Goal: Task Accomplishment & Management: Manage account settings

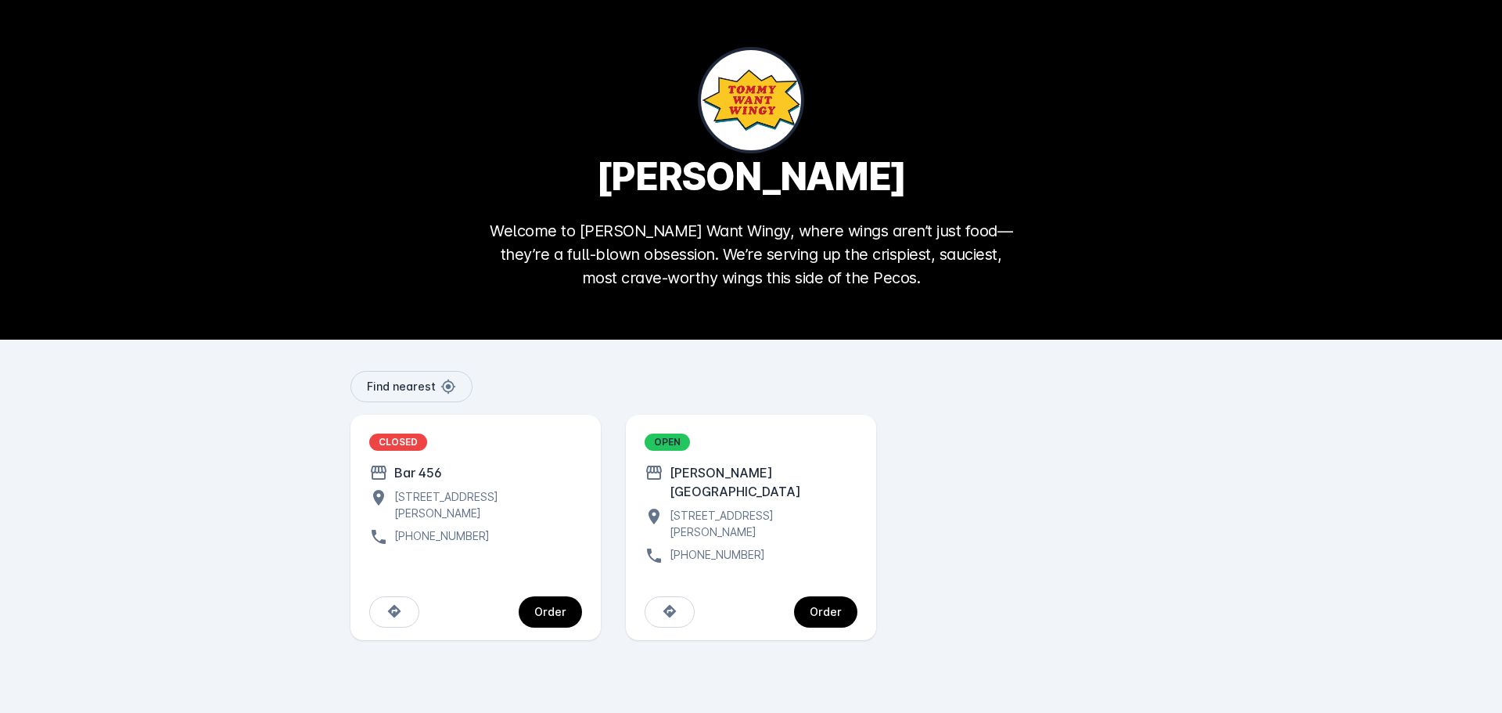
click at [821, 606] on div "Order" at bounding box center [826, 611] width 32 height 11
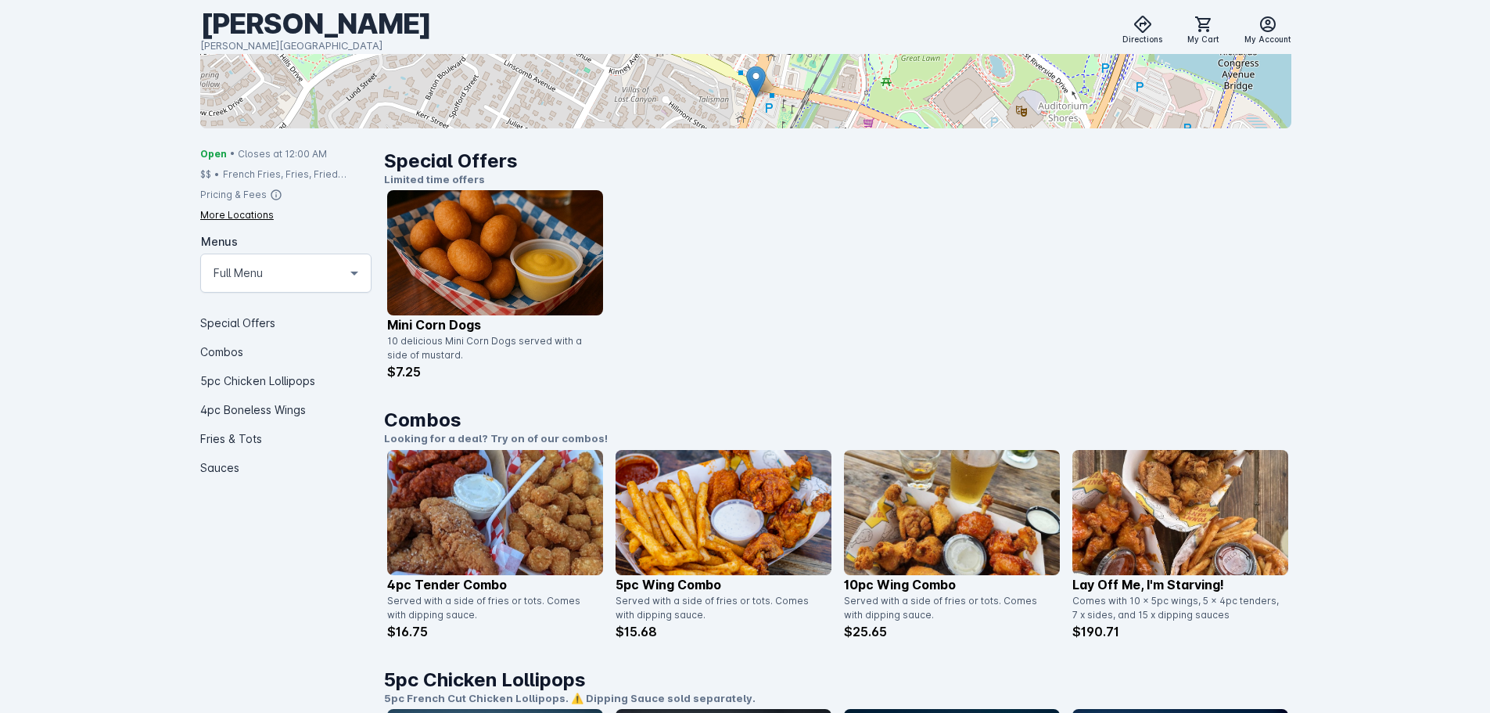
scroll to position [313, 0]
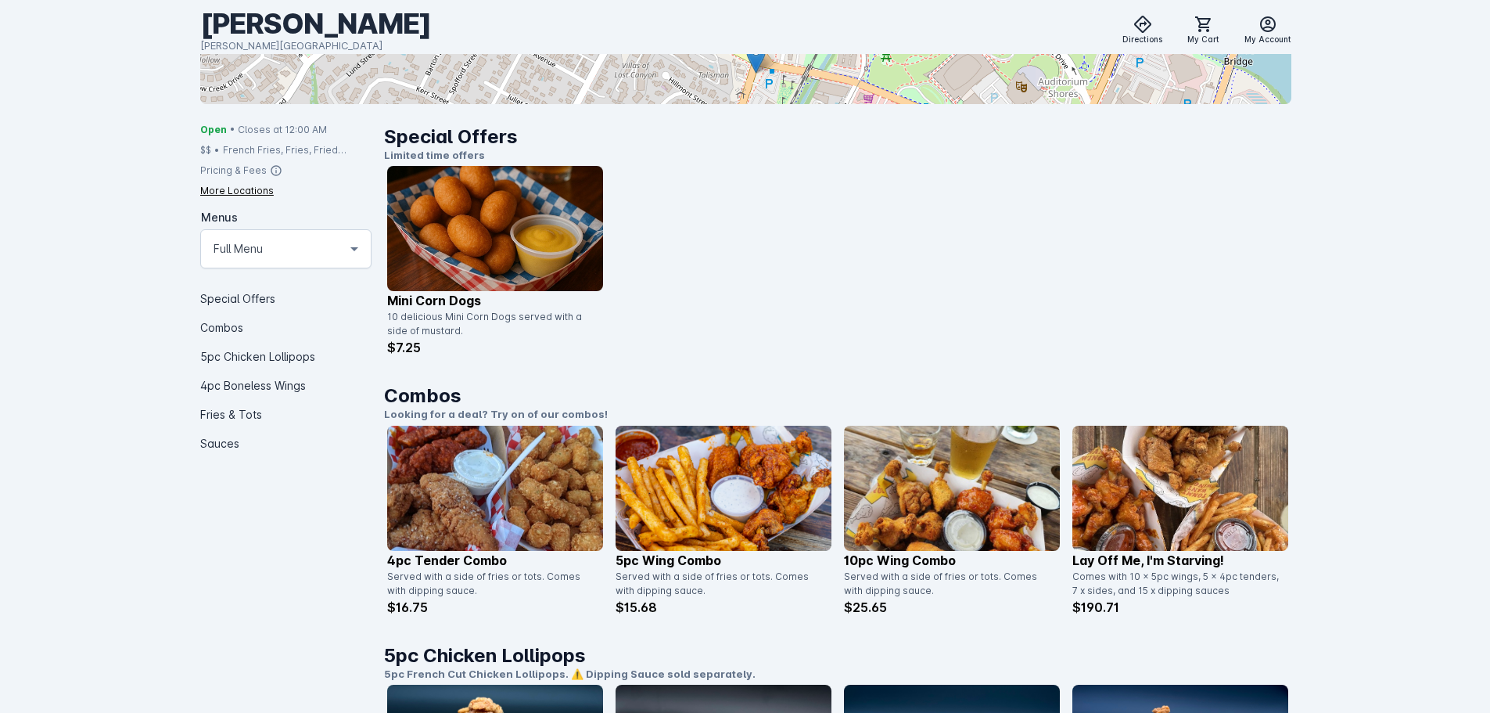
click at [574, 226] on img at bounding box center [495, 228] width 216 height 125
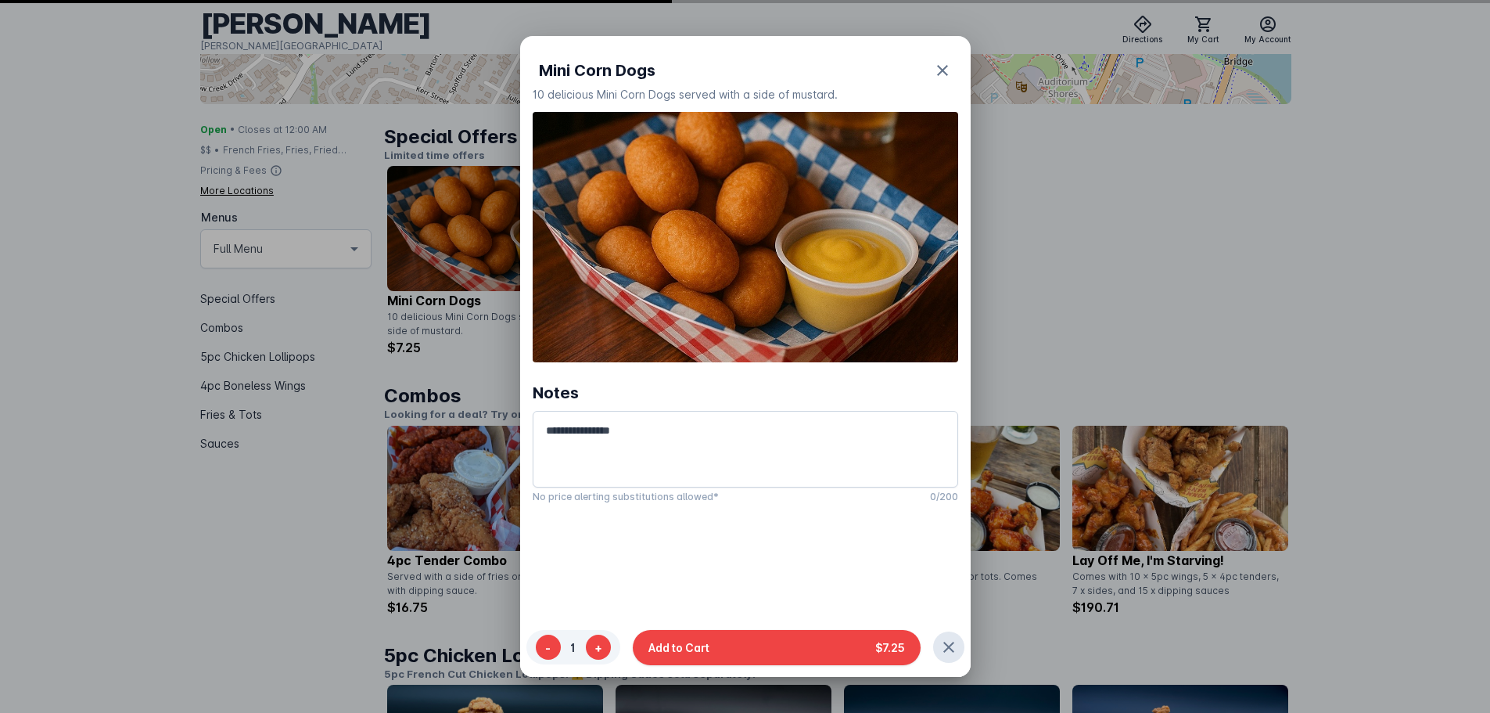
scroll to position [0, 0]
click at [1155, 254] on div at bounding box center [745, 356] width 1490 height 713
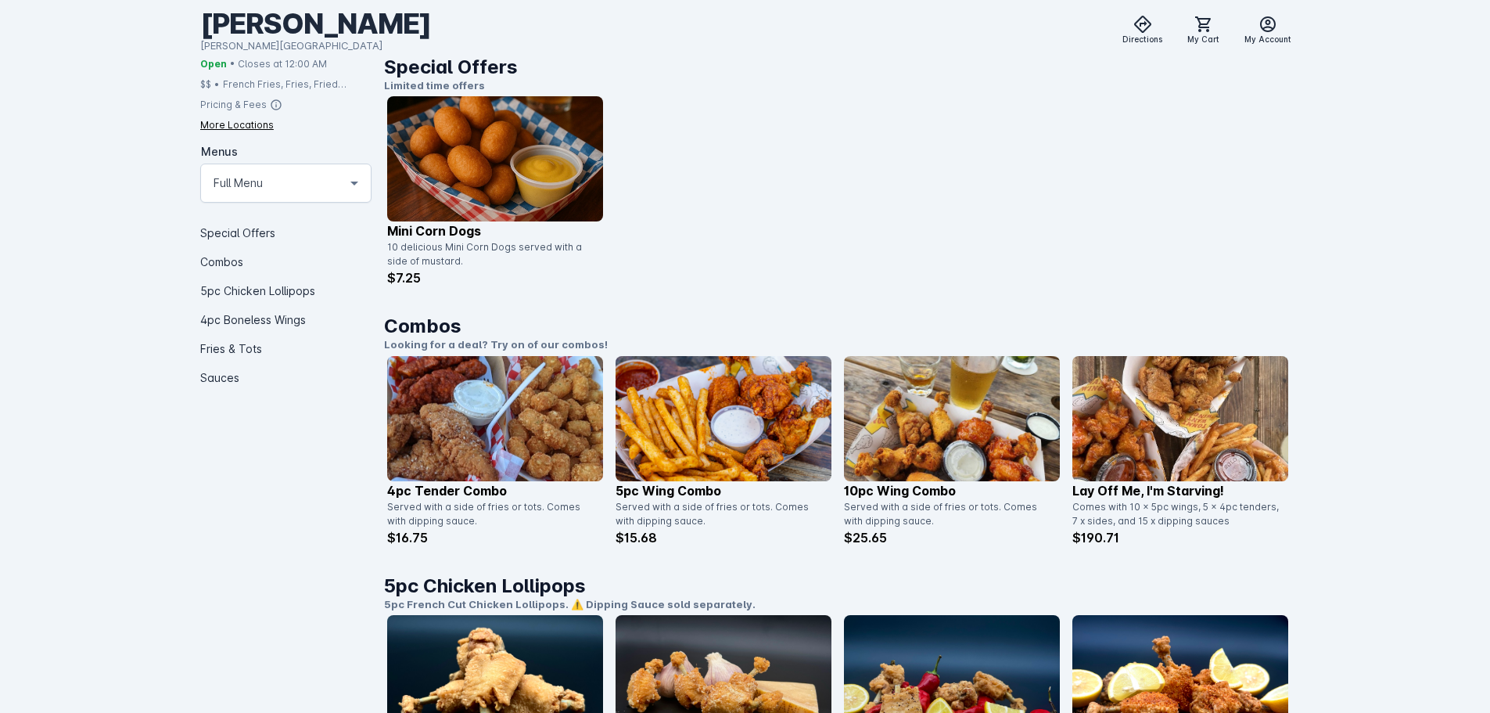
scroll to position [391, 0]
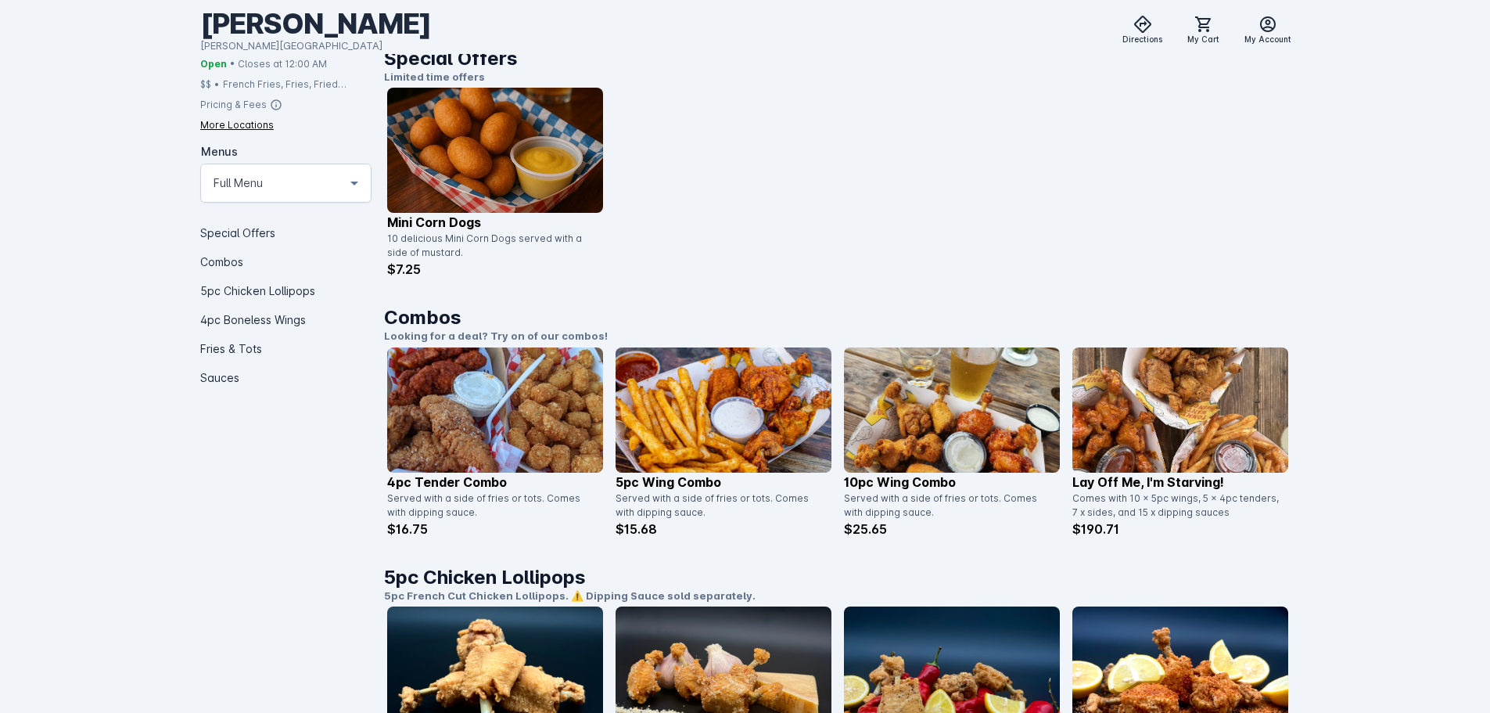
click at [466, 167] on img at bounding box center [495, 150] width 216 height 125
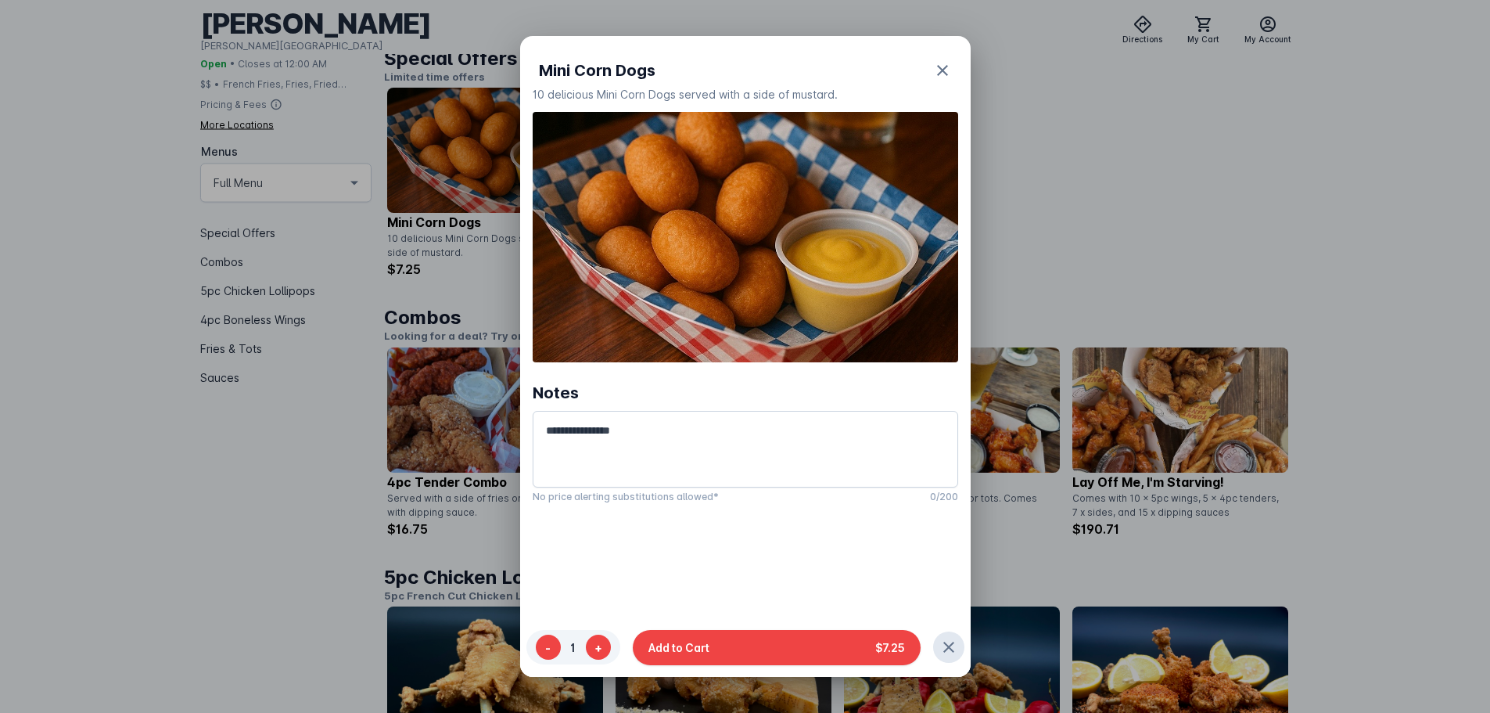
scroll to position [0, 0]
click at [1110, 211] on div at bounding box center [745, 356] width 1490 height 713
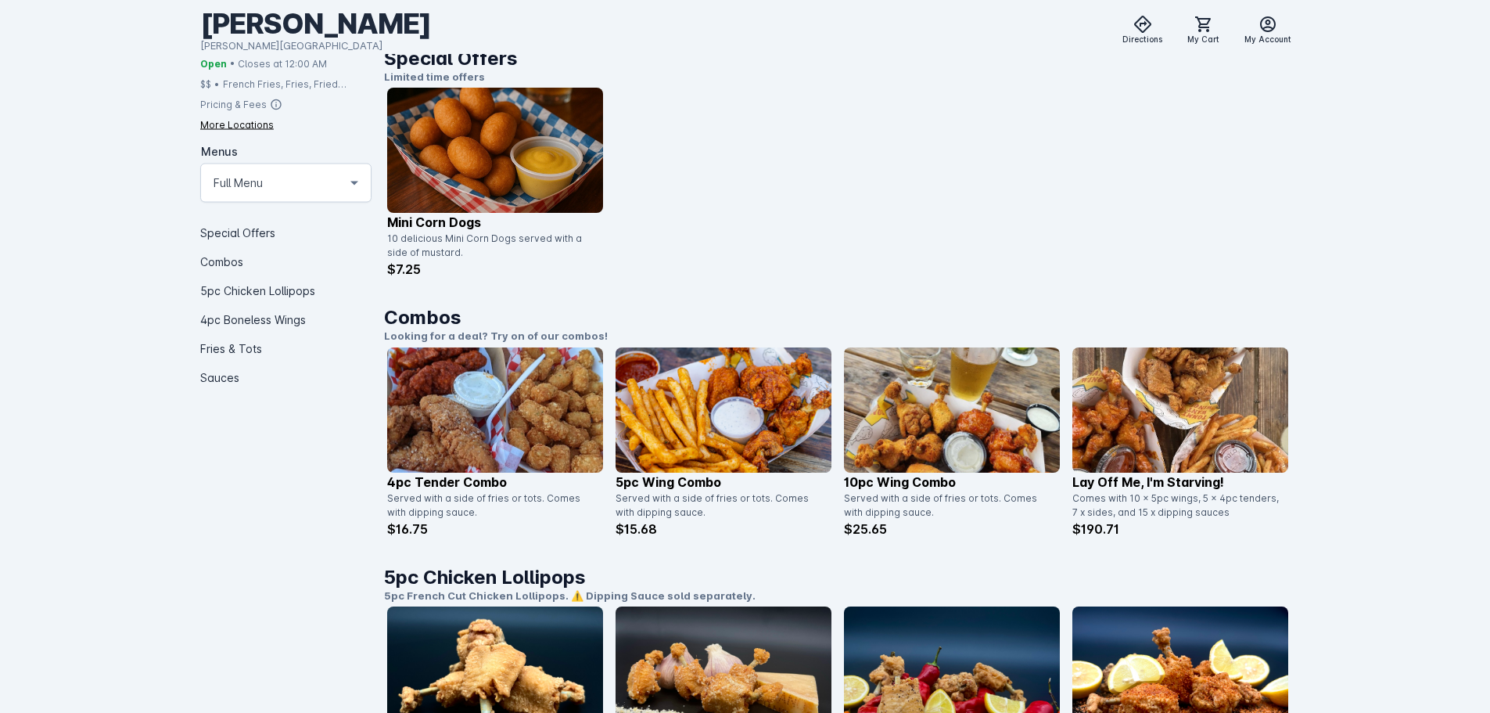
scroll to position [391, 0]
click at [1160, 397] on img at bounding box center [1180, 409] width 216 height 125
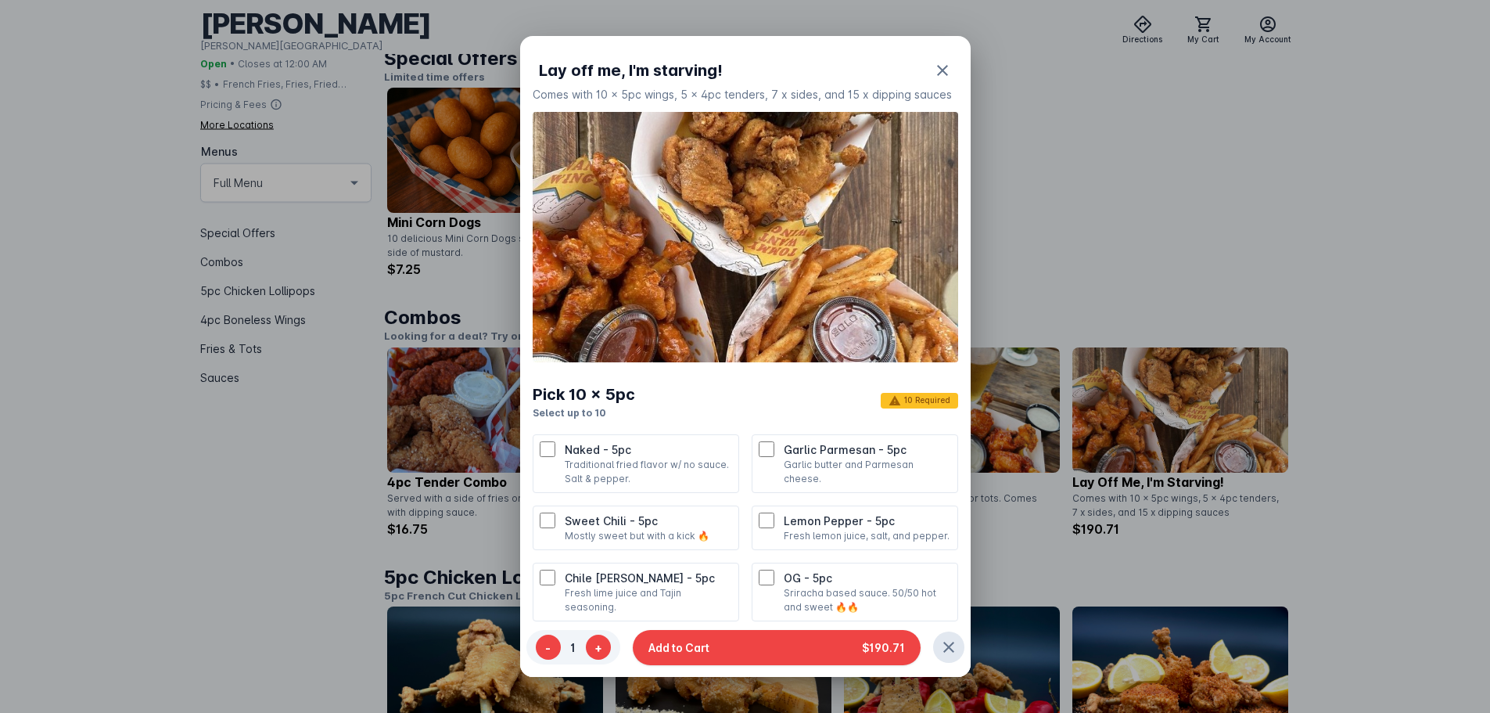
scroll to position [0, 0]
click at [933, 66] on icon "button" at bounding box center [942, 70] width 19 height 19
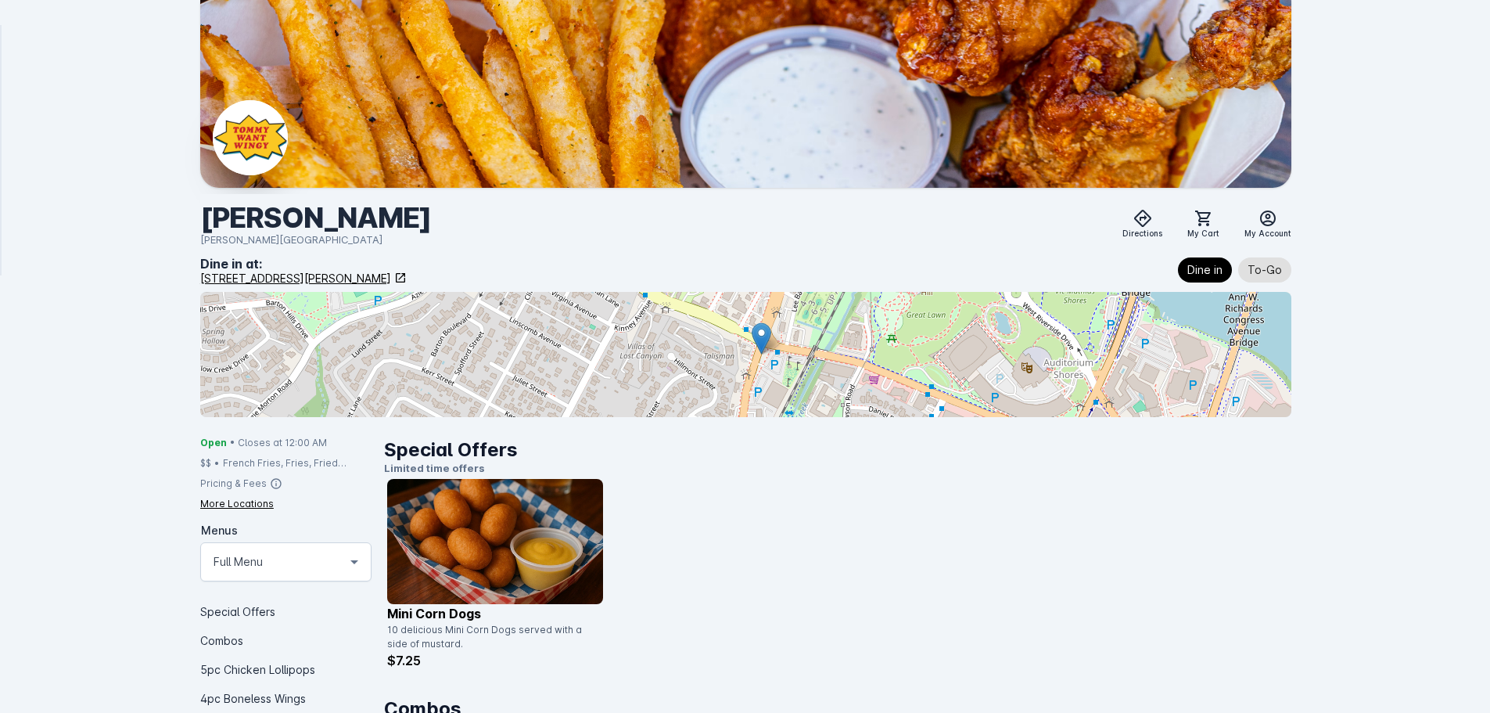
drag, startPoint x: 753, startPoint y: 337, endPoint x: 775, endPoint y: 331, distance: 23.5
click at [775, 331] on div at bounding box center [745, 354] width 1091 height 125
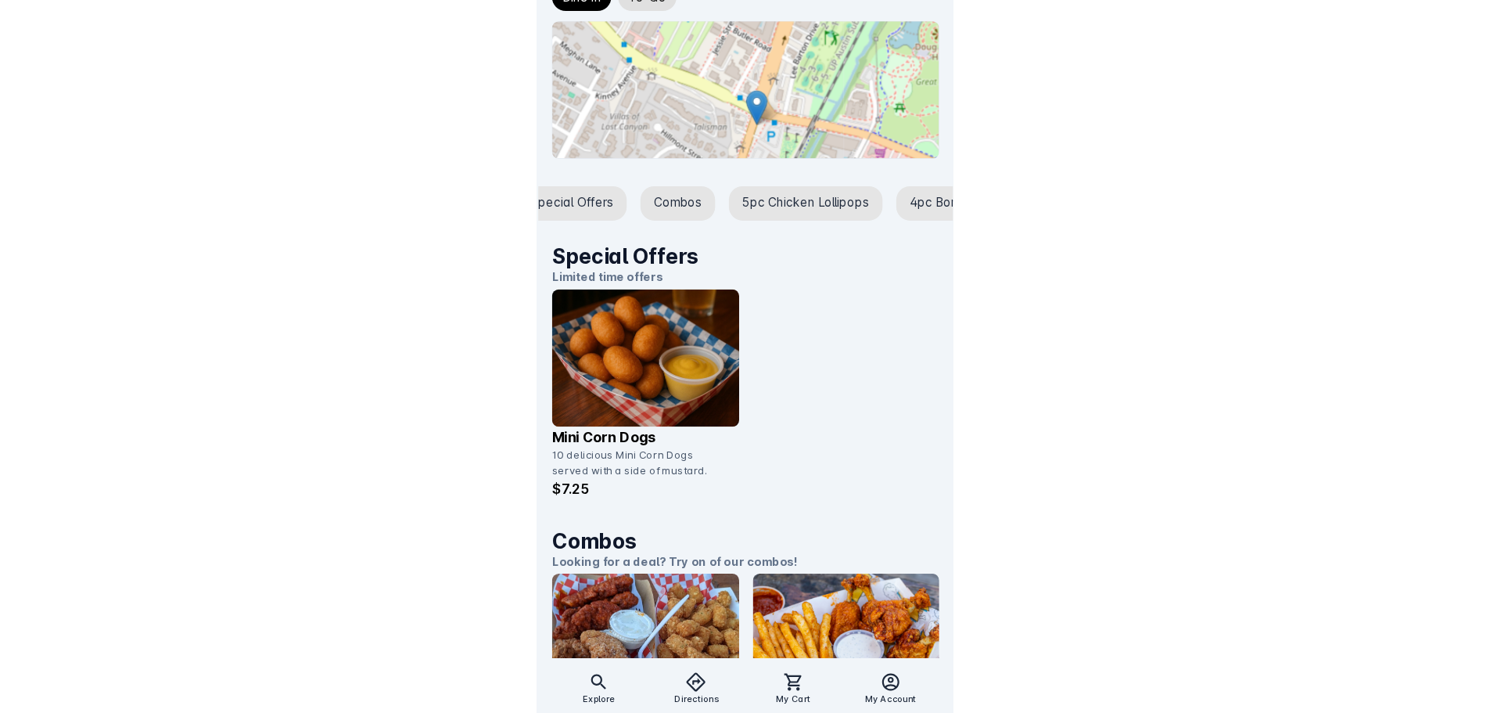
scroll to position [0, 38]
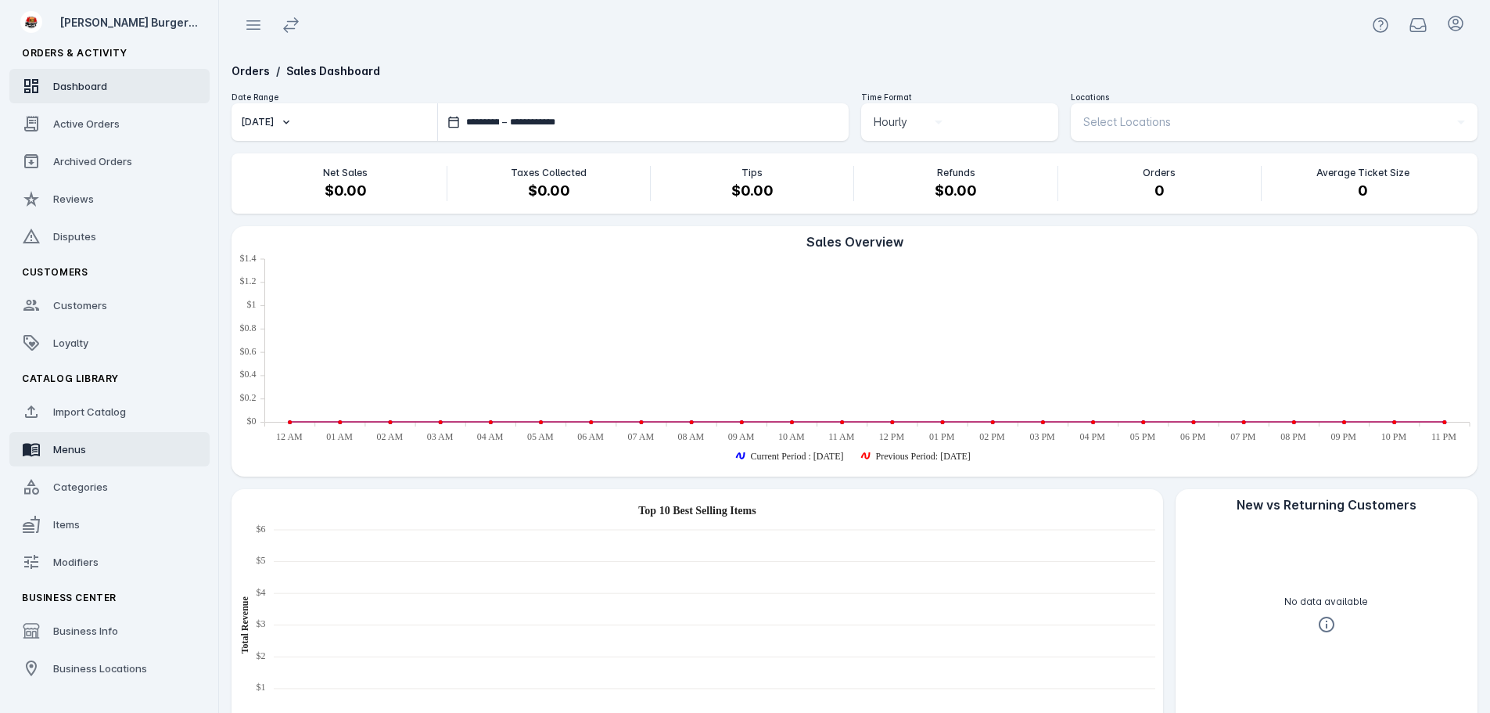
click at [78, 444] on span "Menus" at bounding box center [69, 449] width 33 height 13
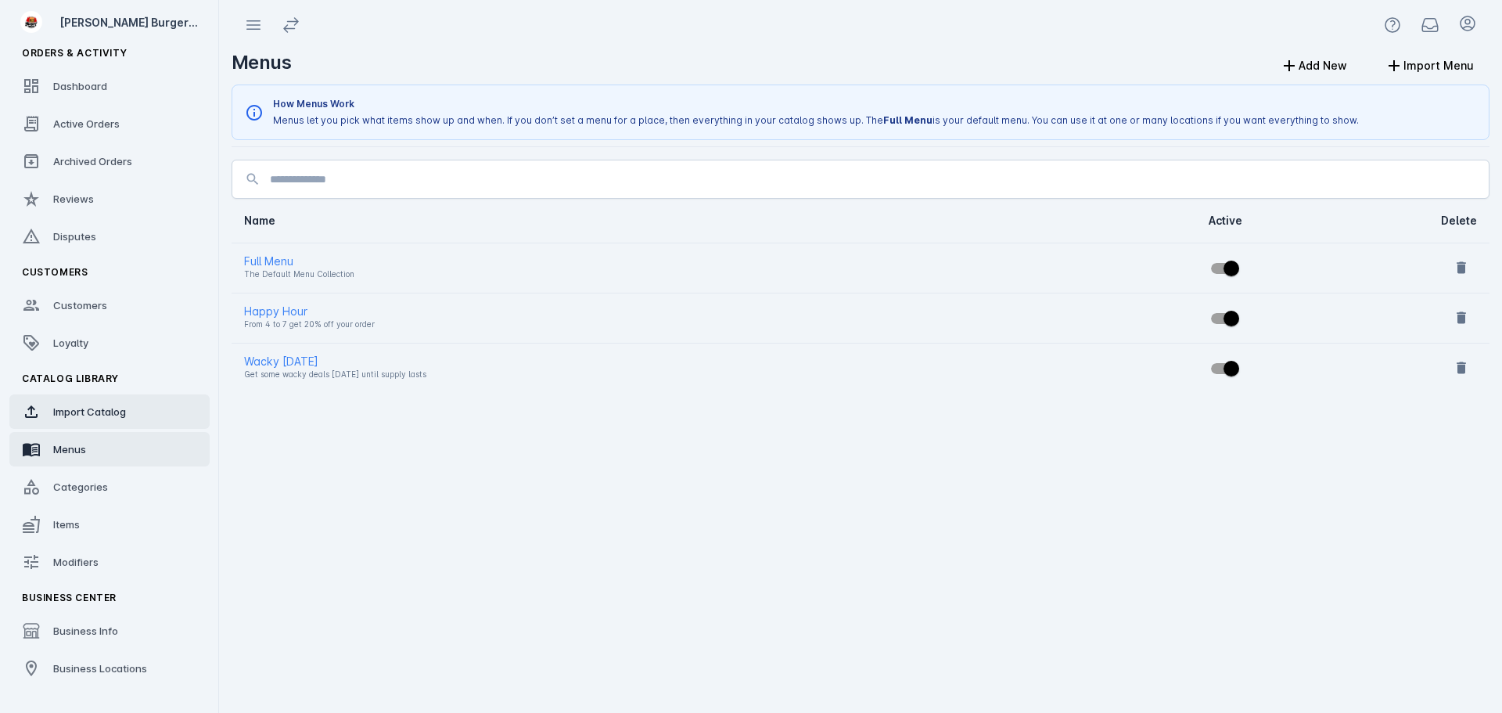
click at [86, 419] on link "Import Catalog" at bounding box center [109, 411] width 200 height 34
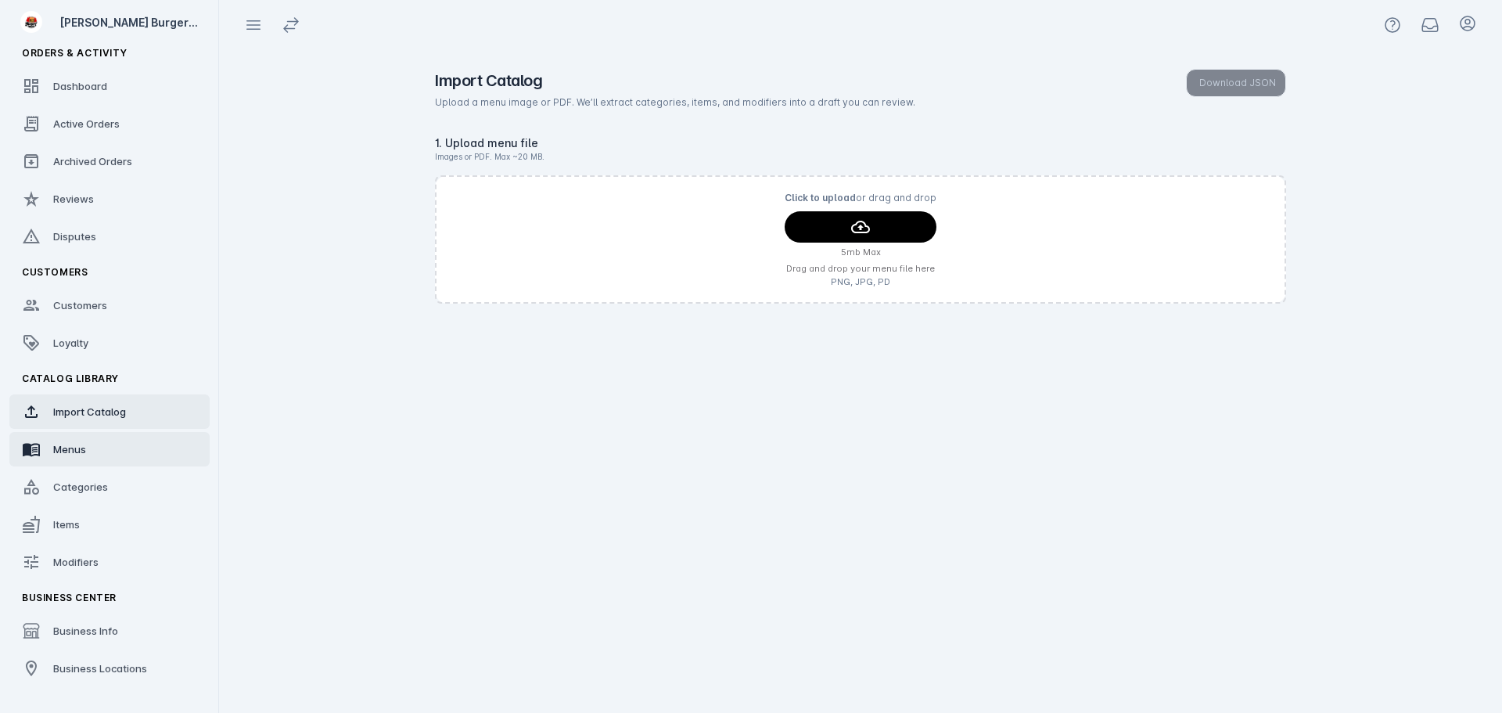
click at [74, 448] on span "Menus" at bounding box center [69, 449] width 33 height 13
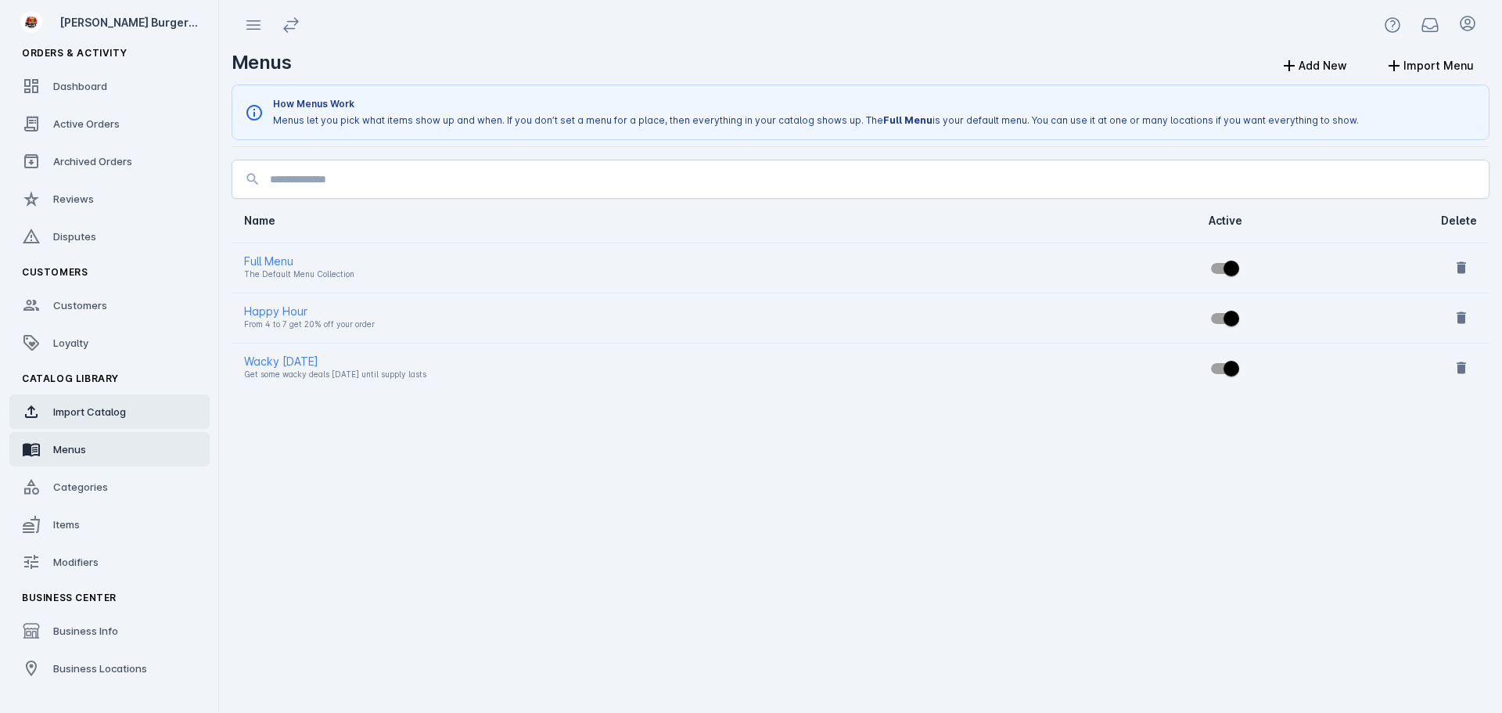
click at [83, 419] on link "Import Catalog" at bounding box center [109, 411] width 200 height 34
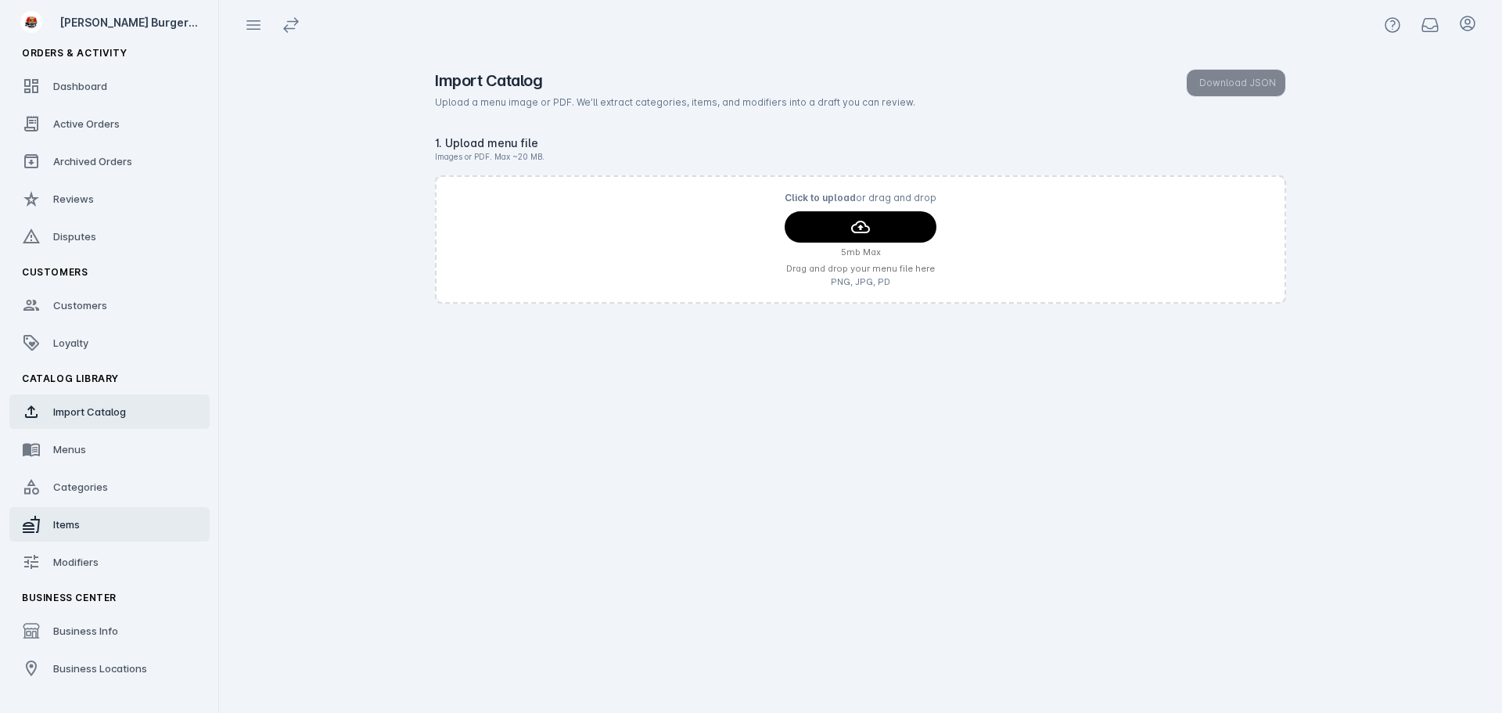
click at [77, 516] on div "Items" at bounding box center [66, 524] width 27 height 16
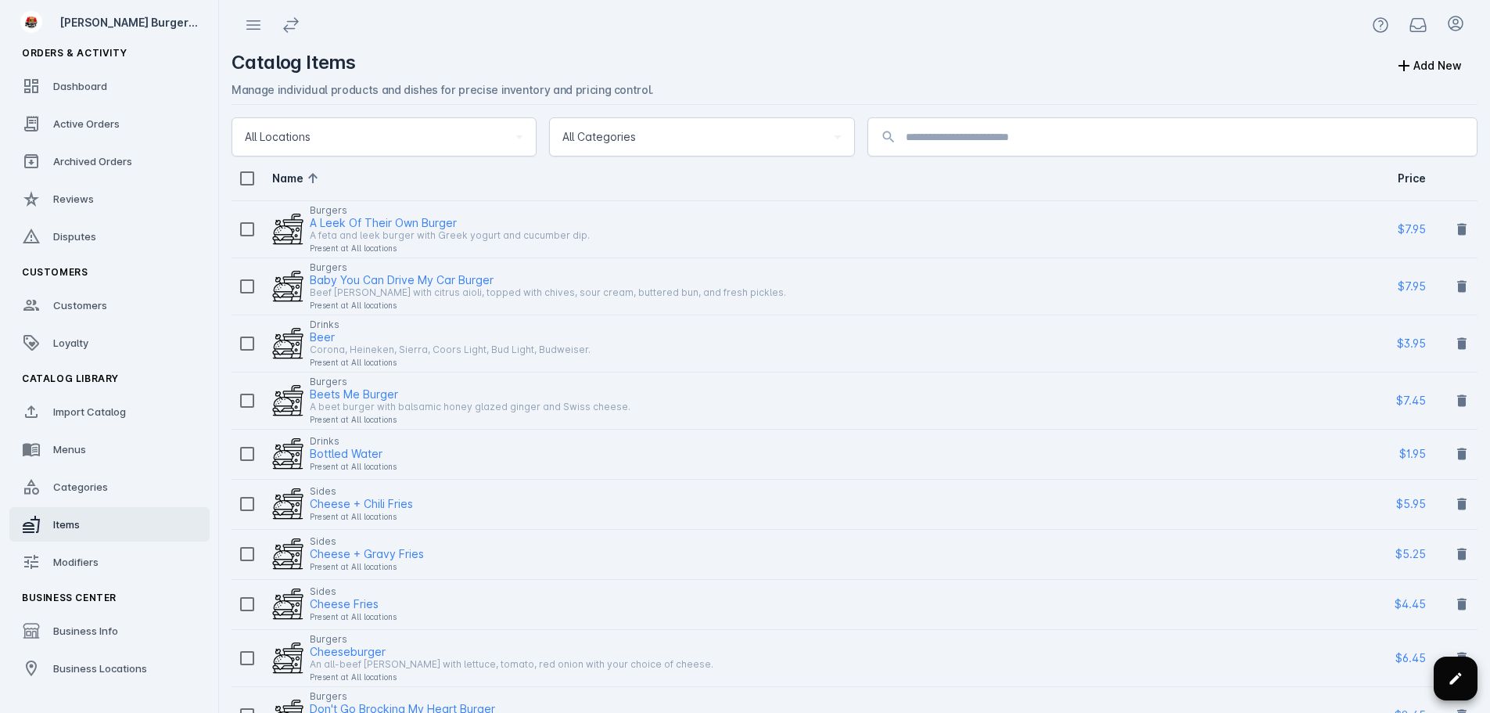
click at [1461, 681] on icon at bounding box center [1456, 678] width 16 height 16
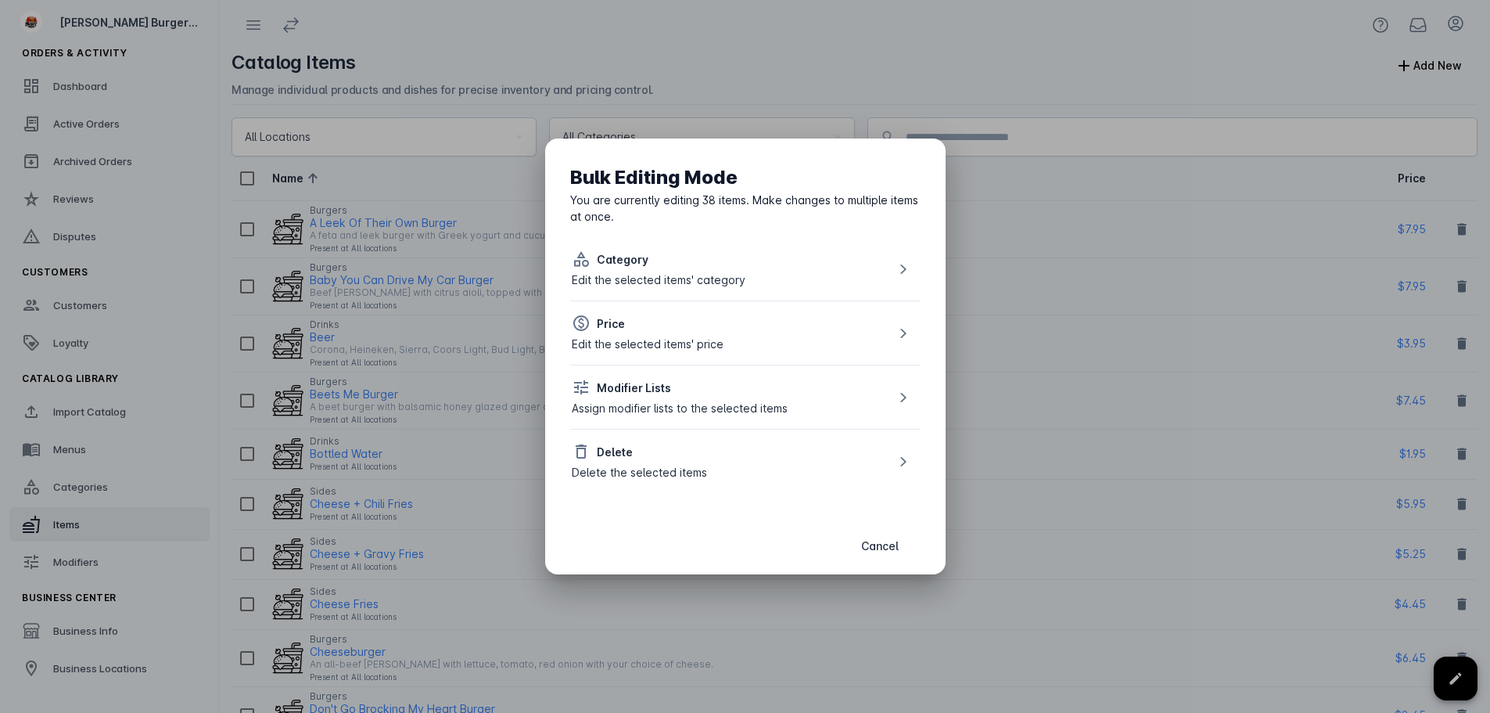
click at [656, 457] on div "Delete" at bounding box center [639, 451] width 135 height 19
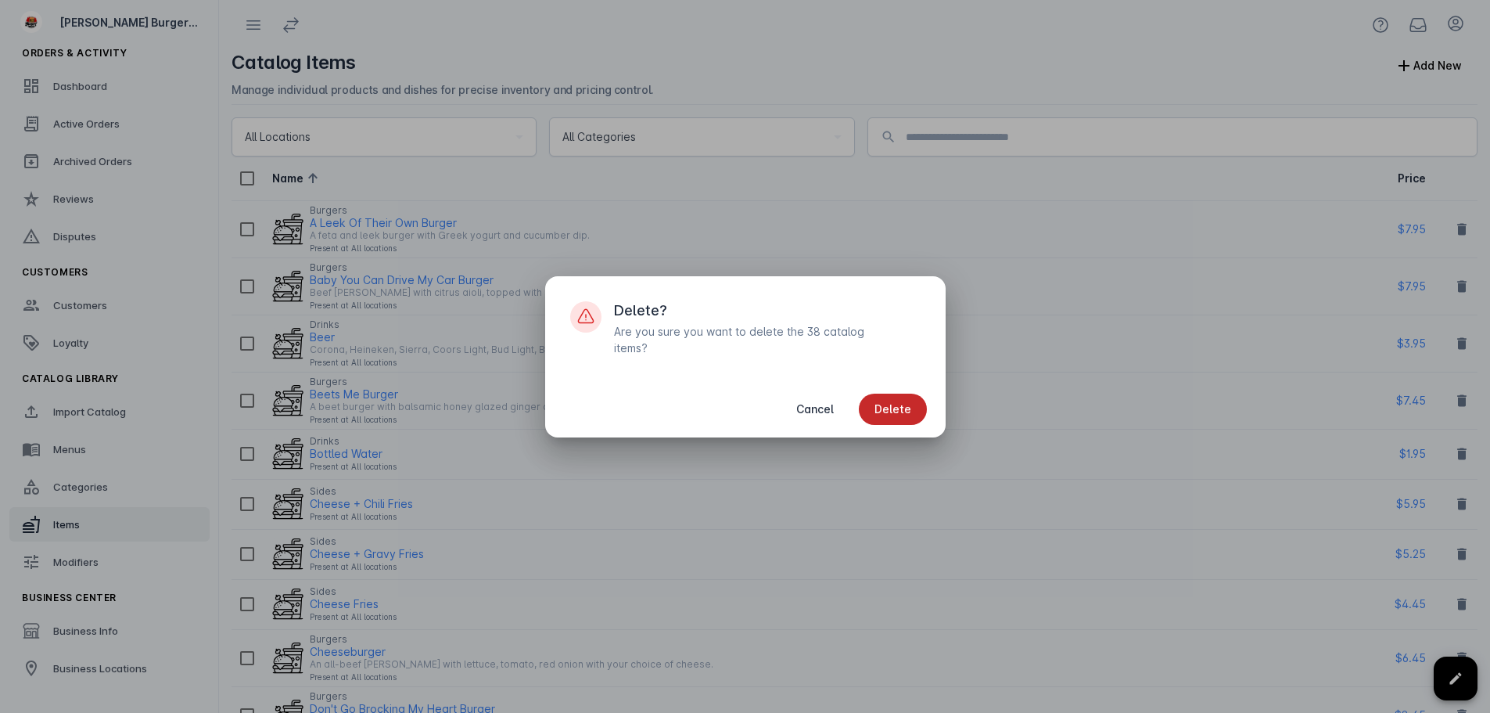
drag, startPoint x: 915, startPoint y: 410, endPoint x: 907, endPoint y: 404, distance: 10.6
click at [914, 409] on span "button" at bounding box center [893, 409] width 68 height 38
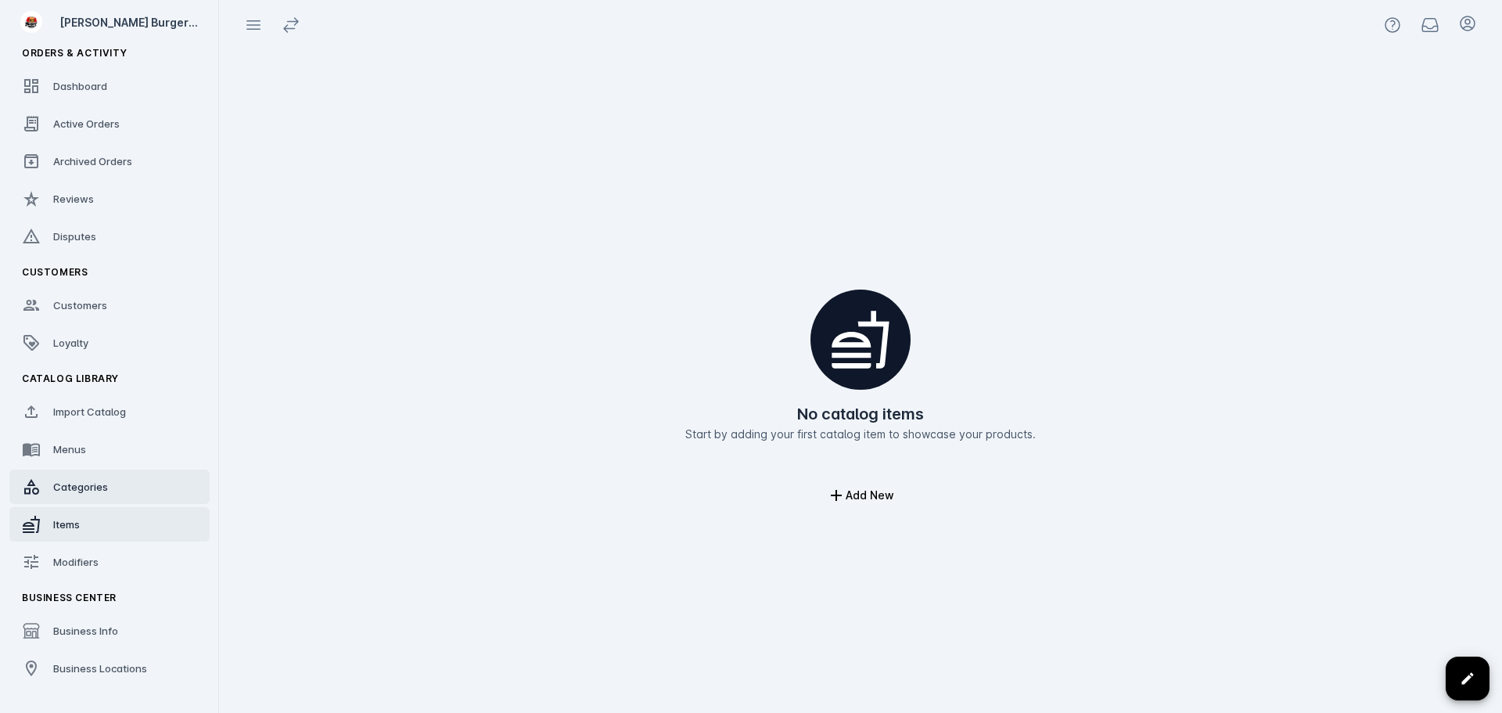
click at [72, 480] on span "Categories" at bounding box center [80, 486] width 55 height 13
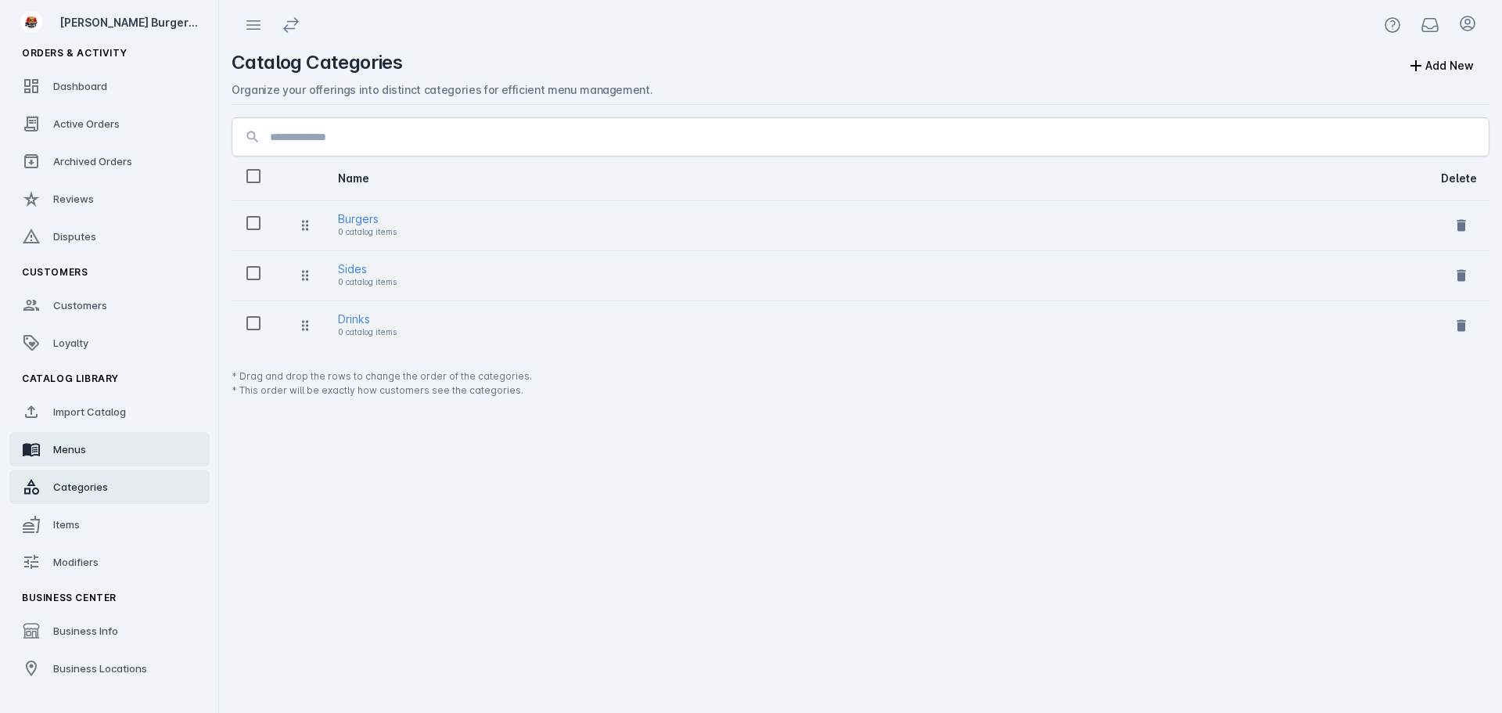
click at [92, 433] on link "Menus" at bounding box center [109, 449] width 200 height 34
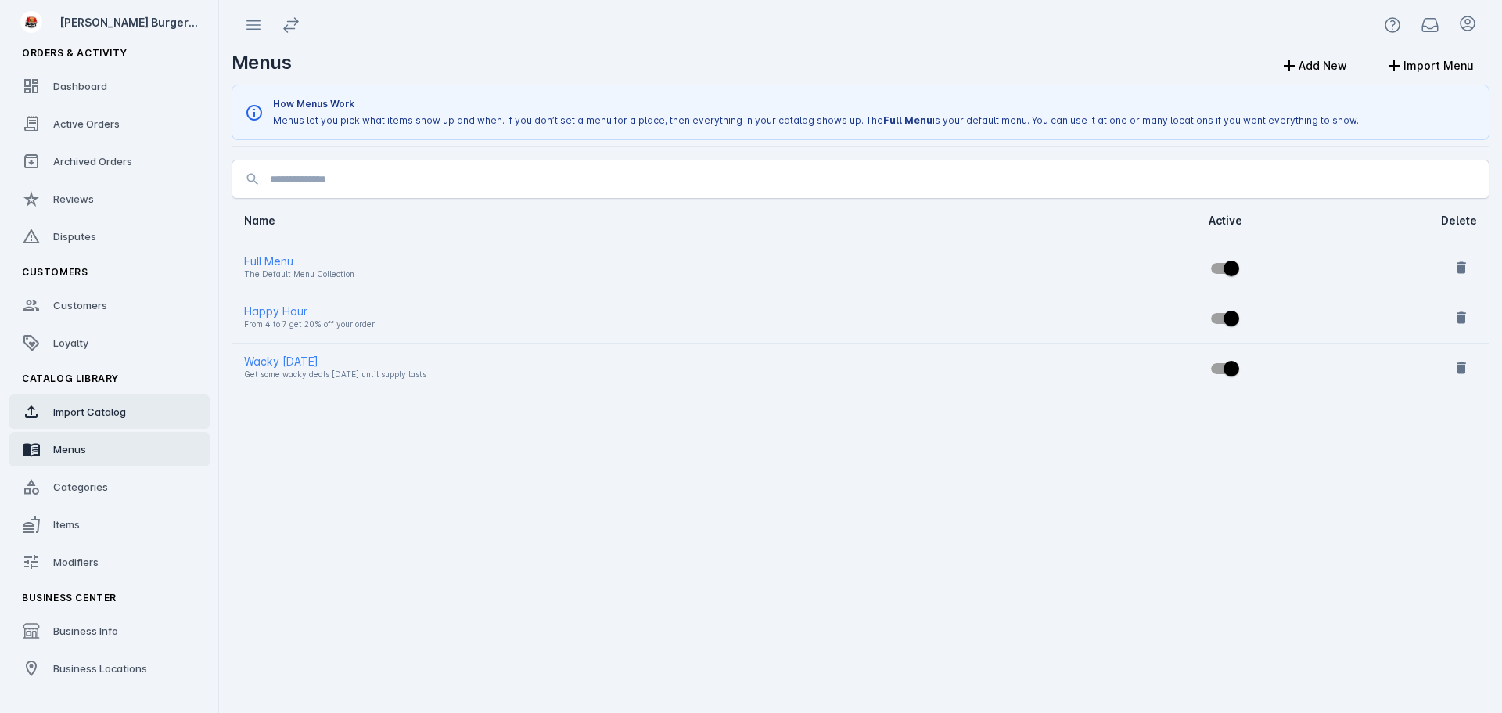
click at [111, 404] on div "Import Catalog" at bounding box center [89, 412] width 73 height 16
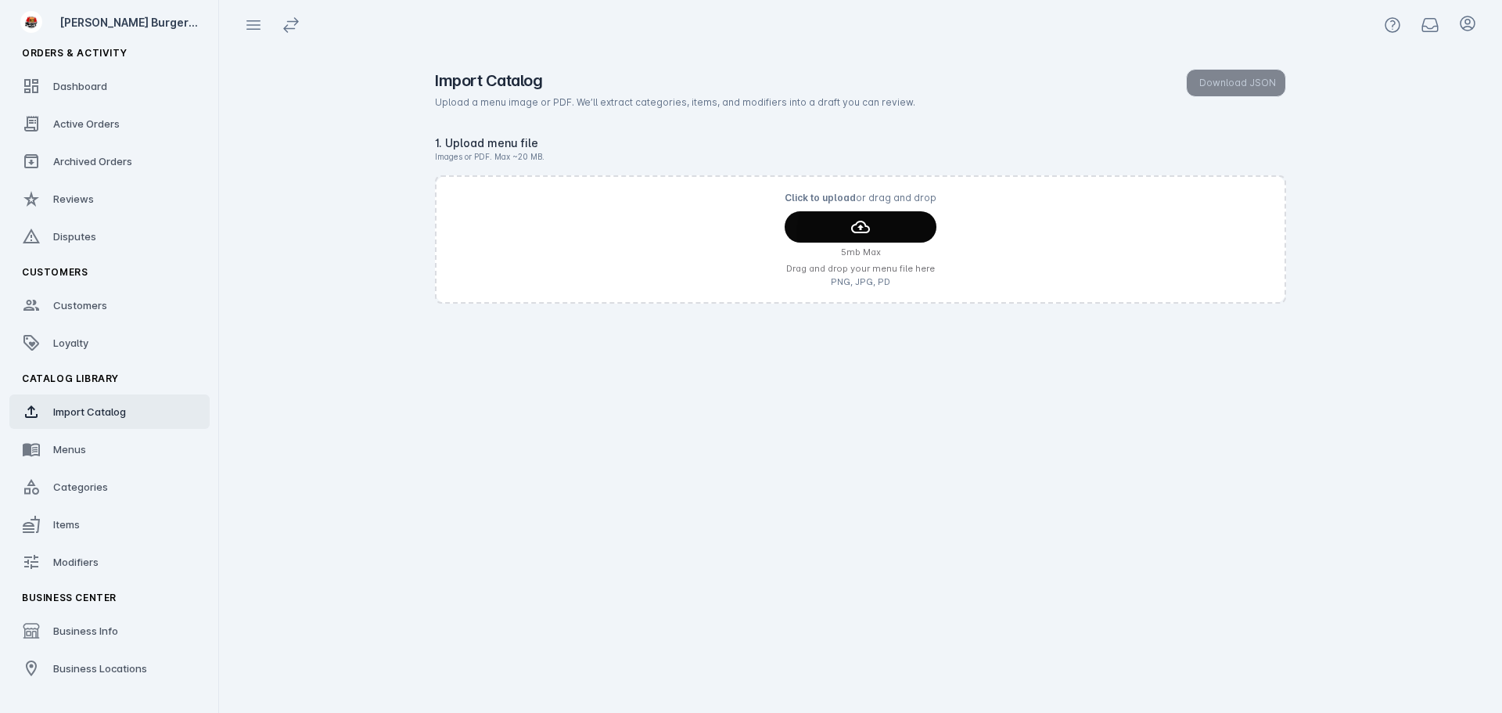
click at [922, 227] on span "continue" at bounding box center [861, 227] width 152 height 38
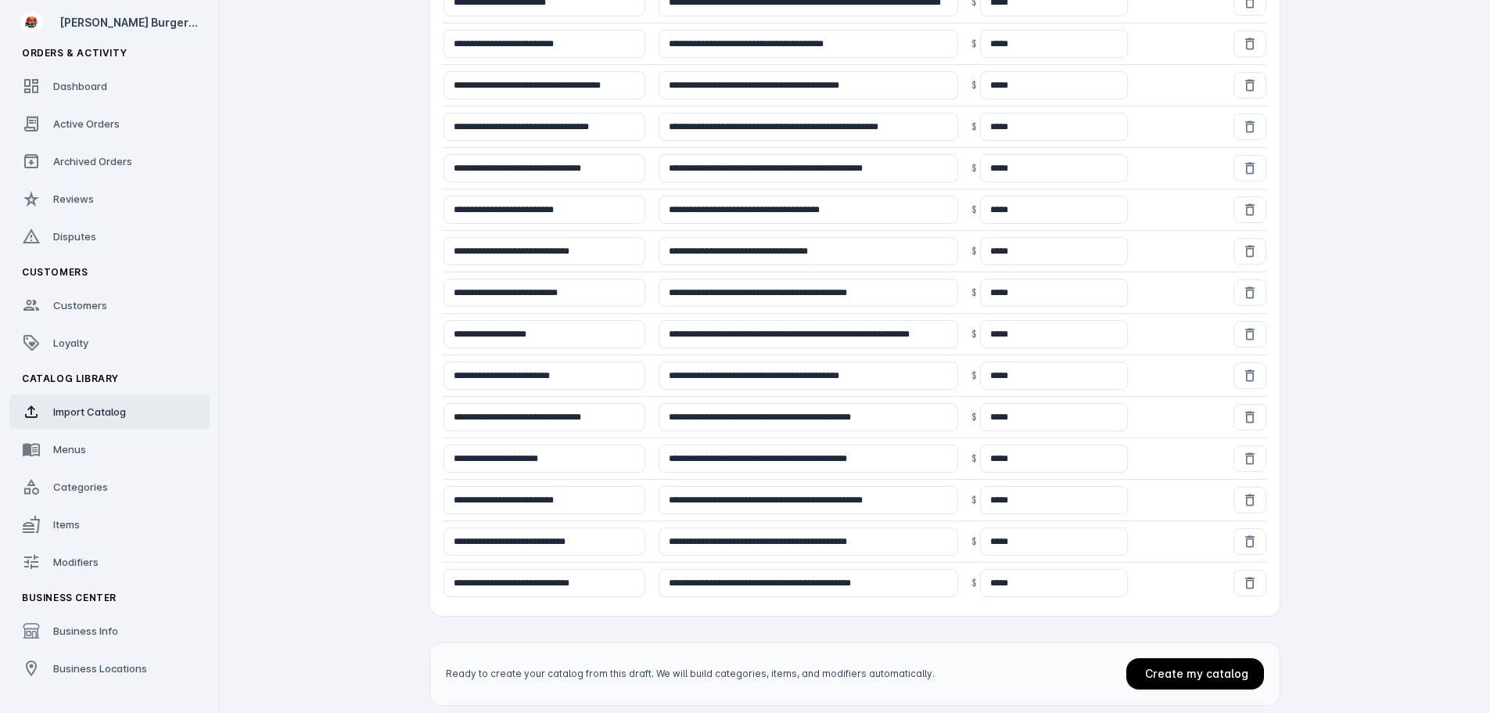
scroll to position [774, 0]
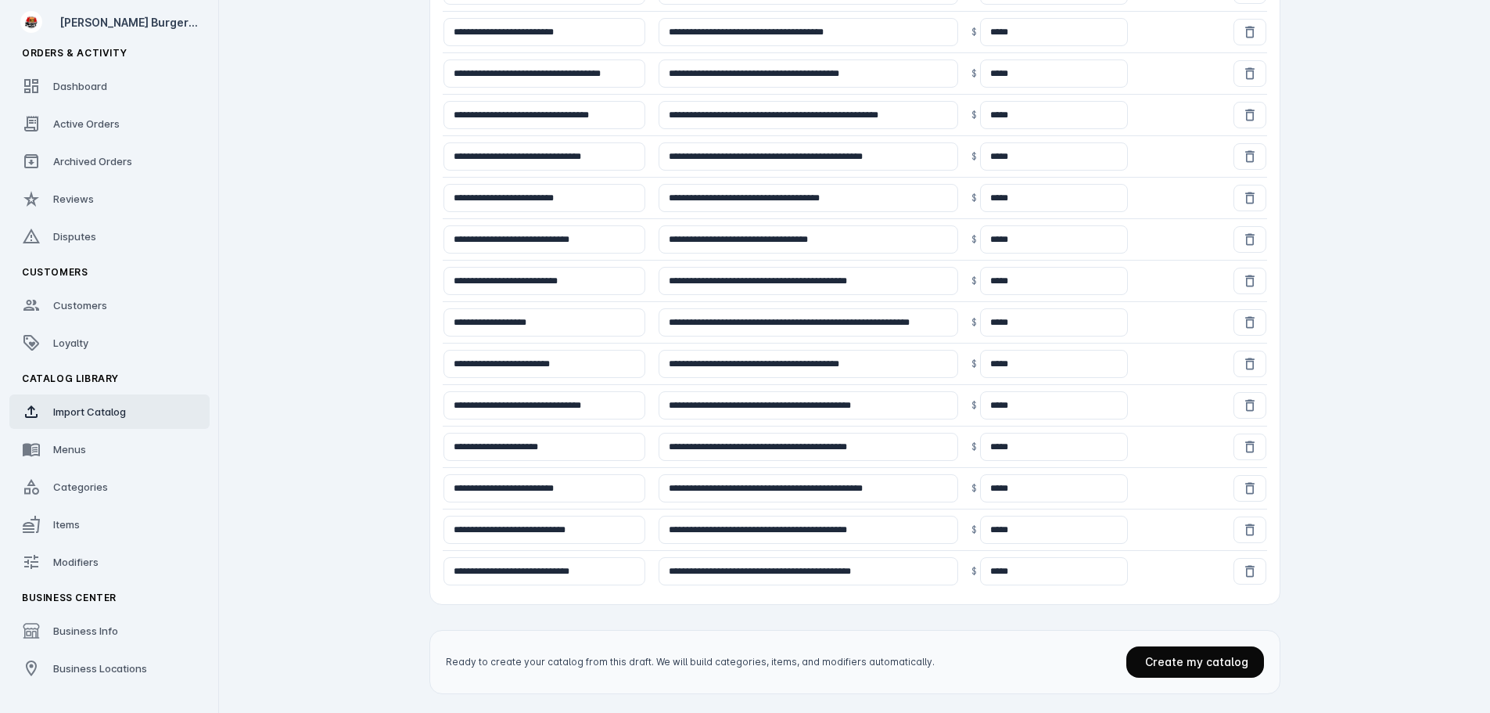
click at [1199, 661] on span "Create my catalog" at bounding box center [1196, 661] width 103 height 13
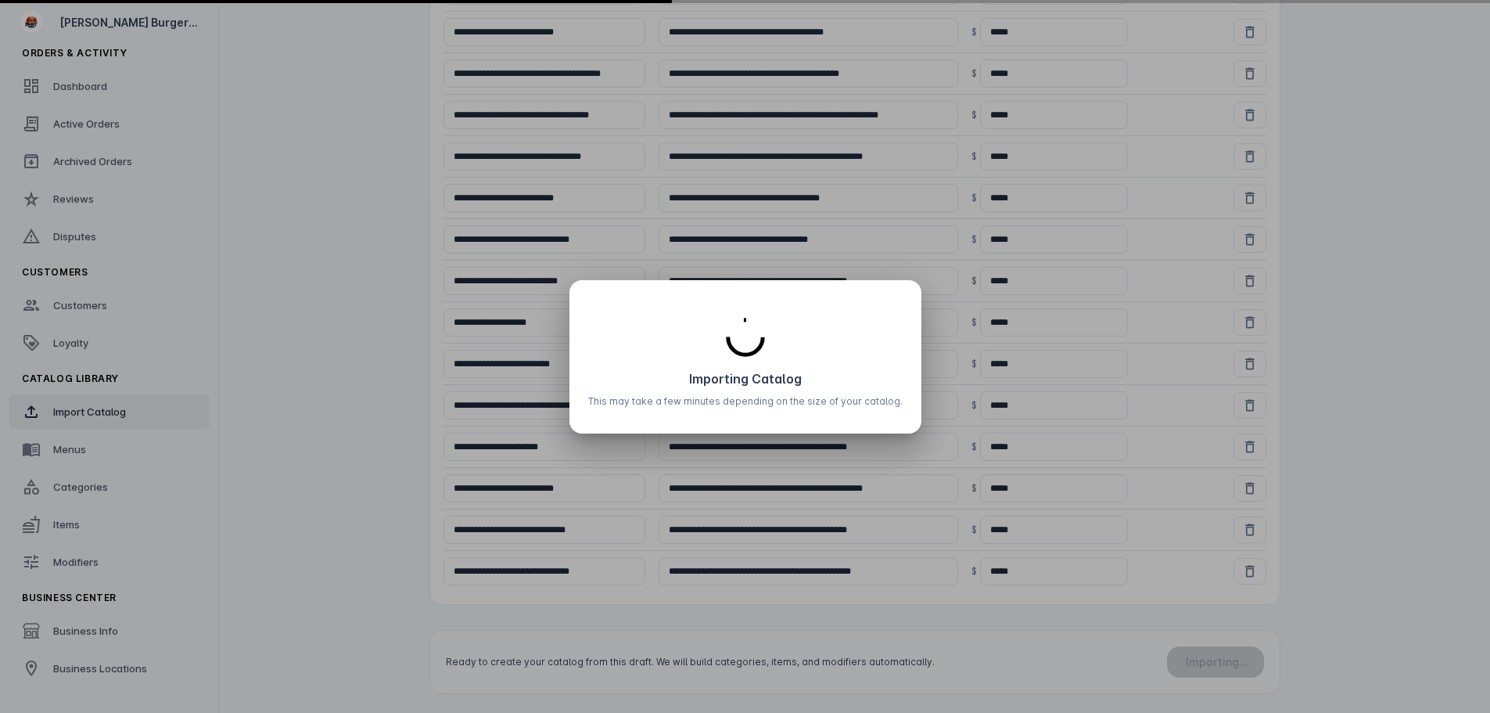
scroll to position [0, 0]
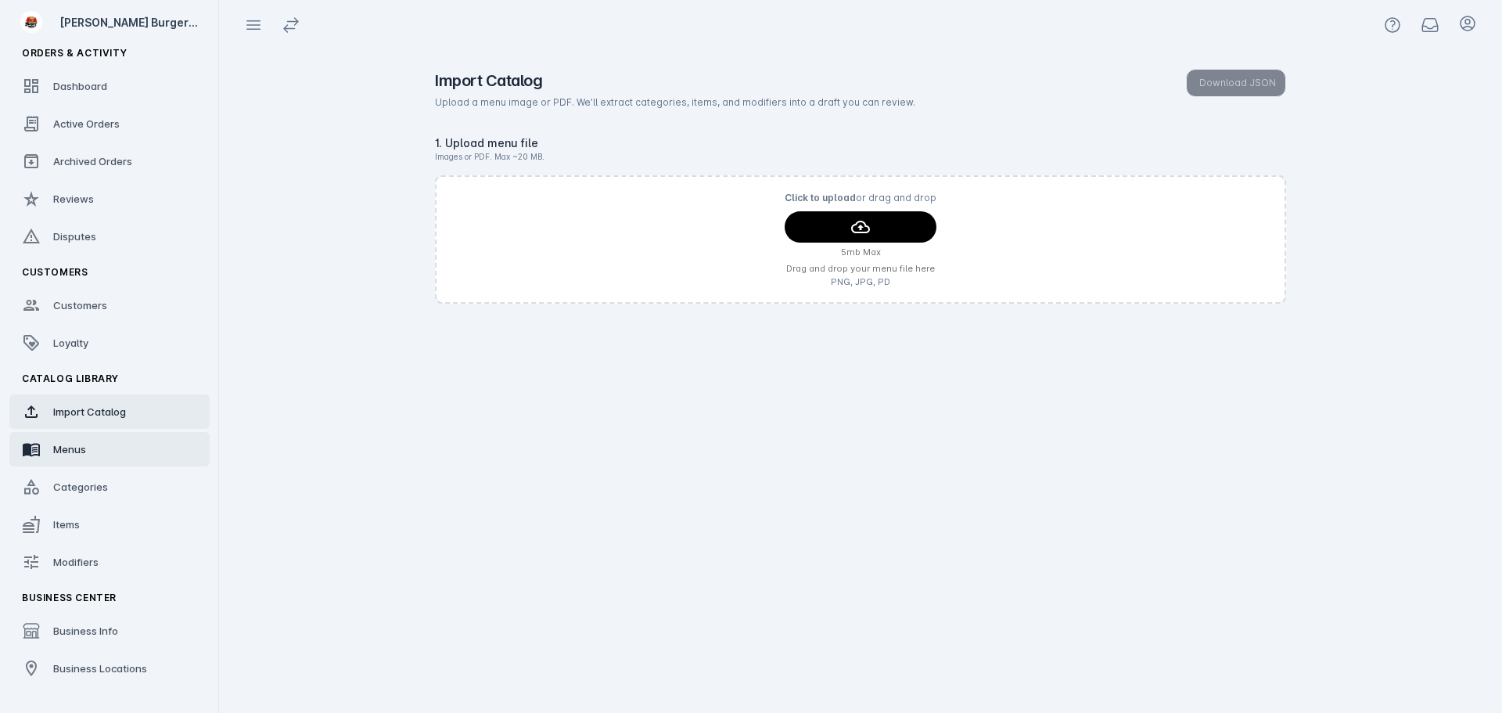
drag, startPoint x: 44, startPoint y: 458, endPoint x: 48, endPoint y: 465, distance: 9.1
click at [44, 458] on link "Menus" at bounding box center [109, 449] width 200 height 34
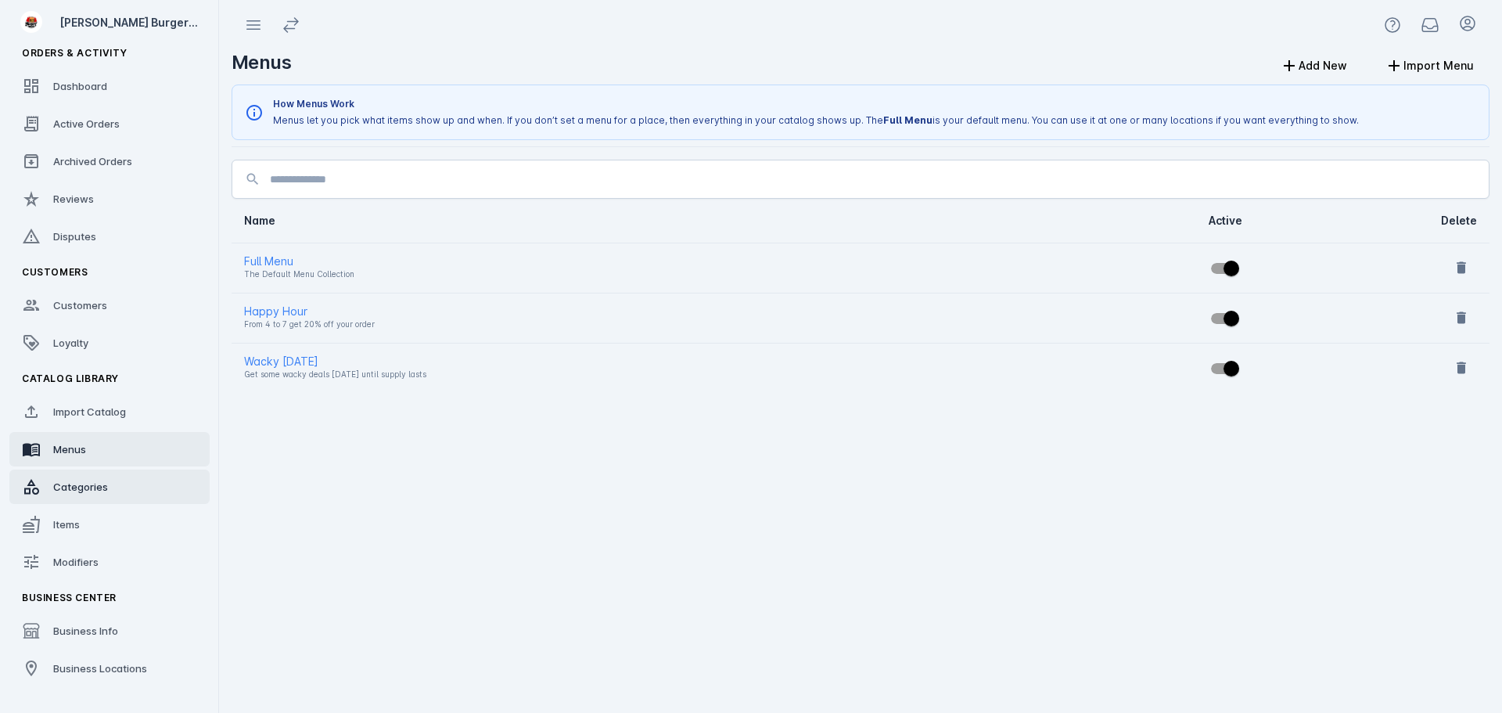
click at [72, 483] on span "Categories" at bounding box center [80, 486] width 55 height 13
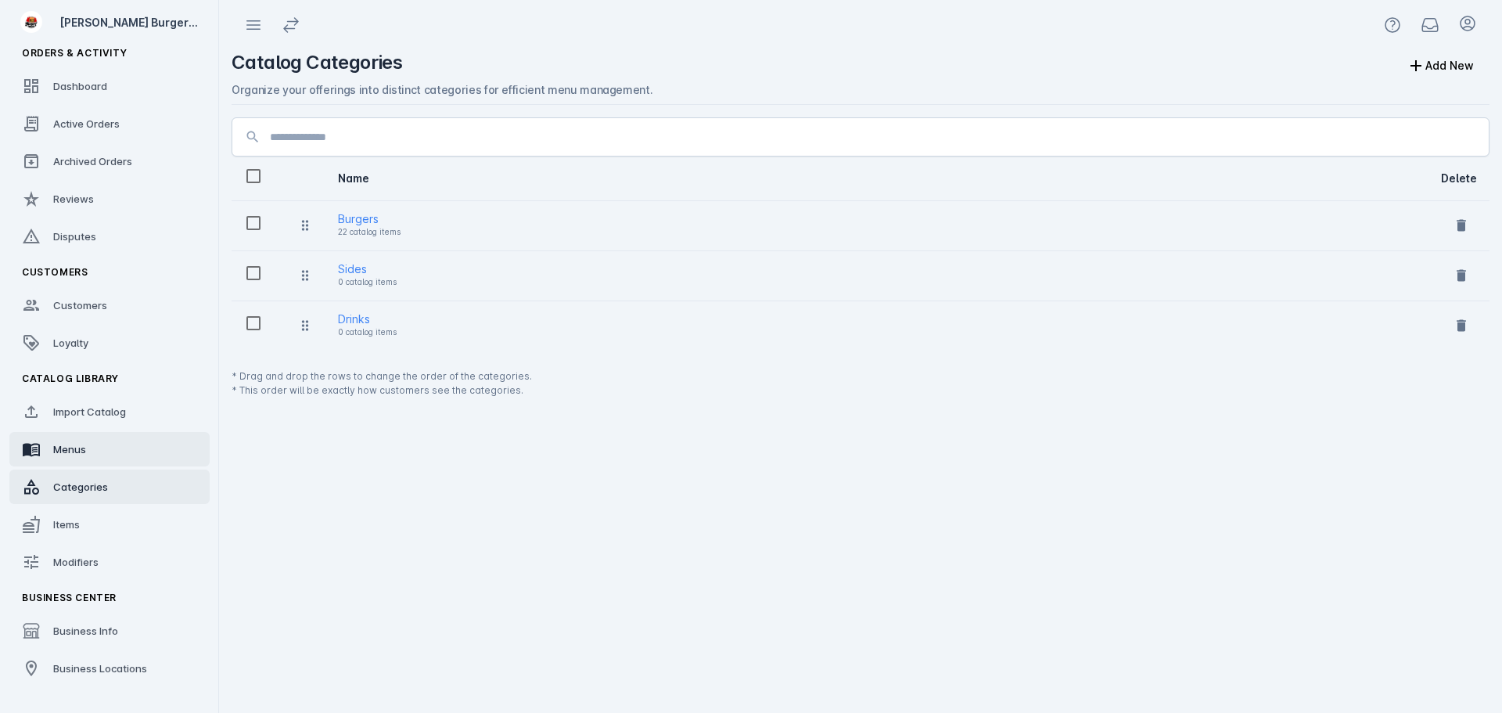
click at [82, 455] on div "Menus" at bounding box center [69, 449] width 33 height 16
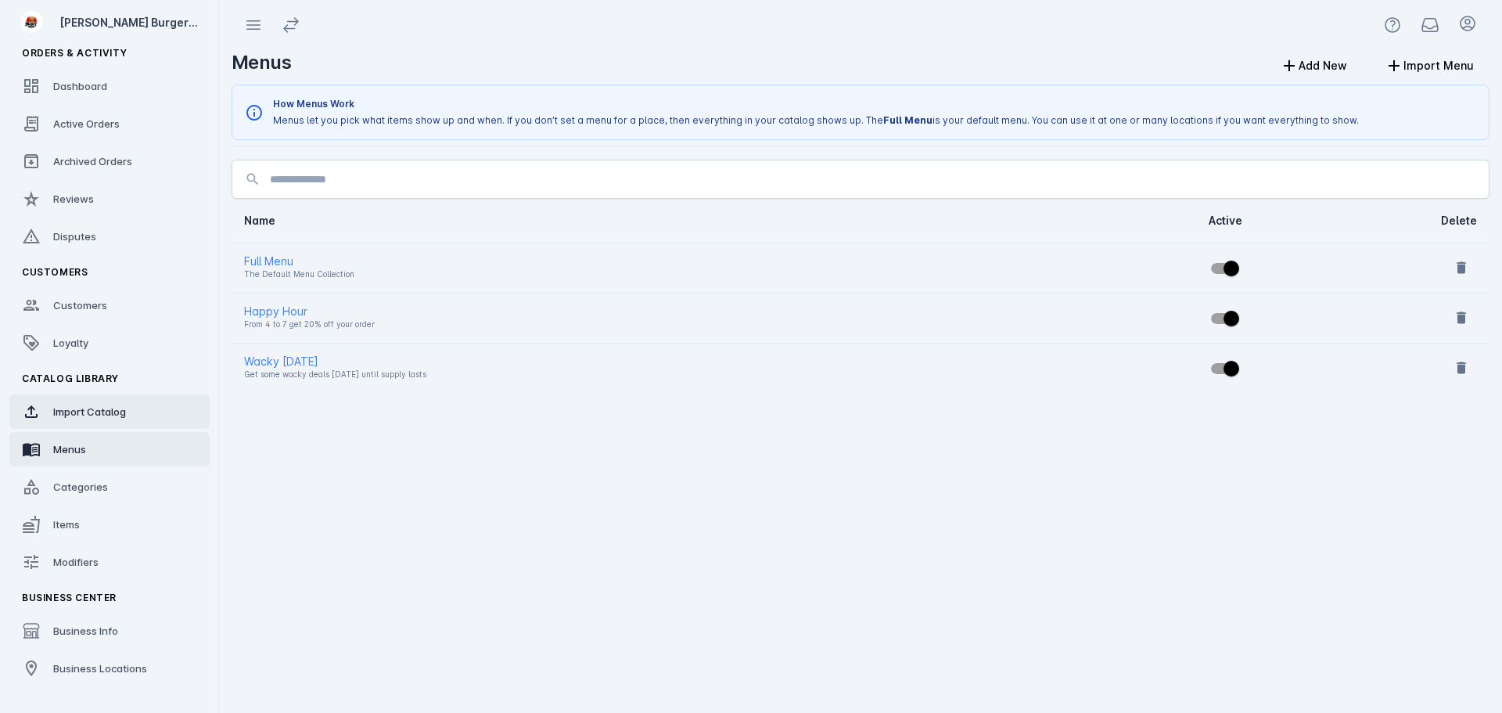
click at [92, 418] on div "Import Catalog" at bounding box center [89, 412] width 73 height 16
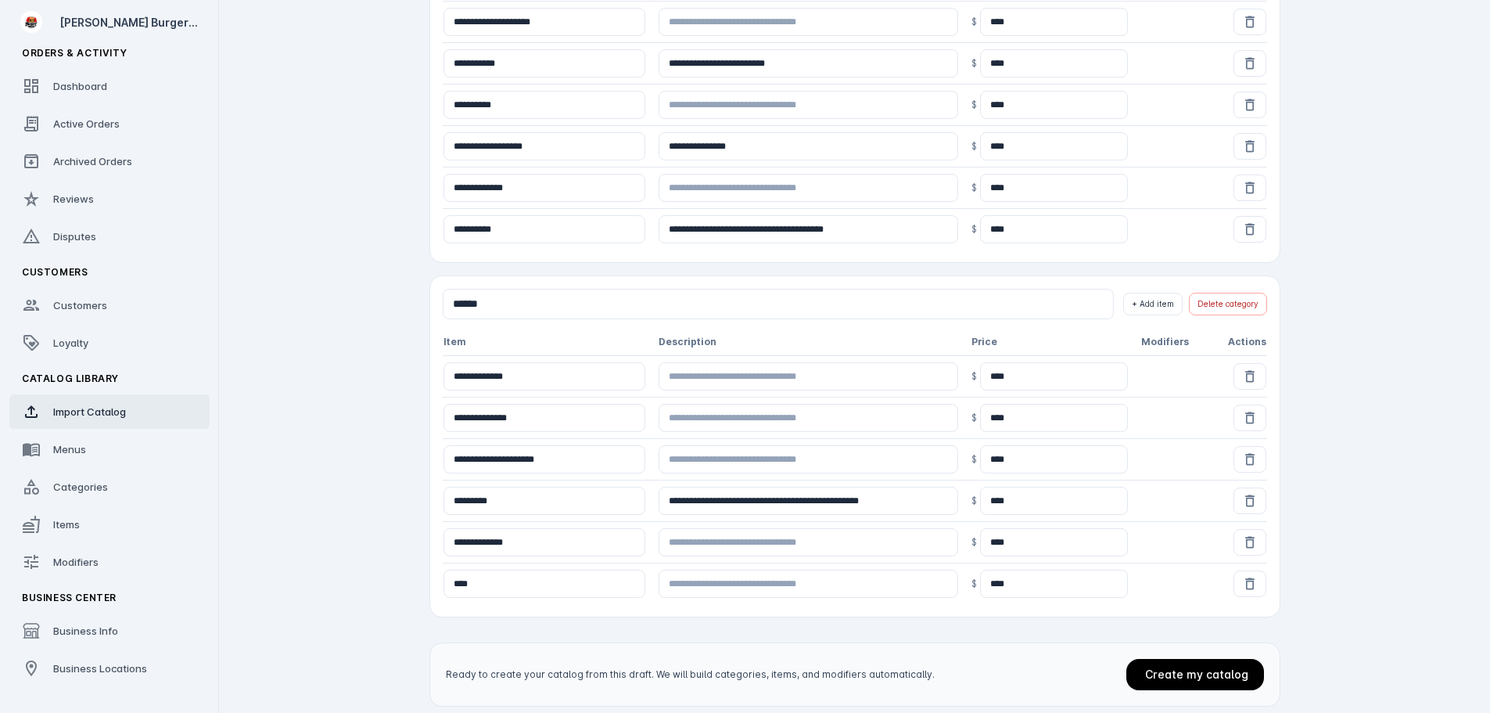
scroll to position [1566, 0]
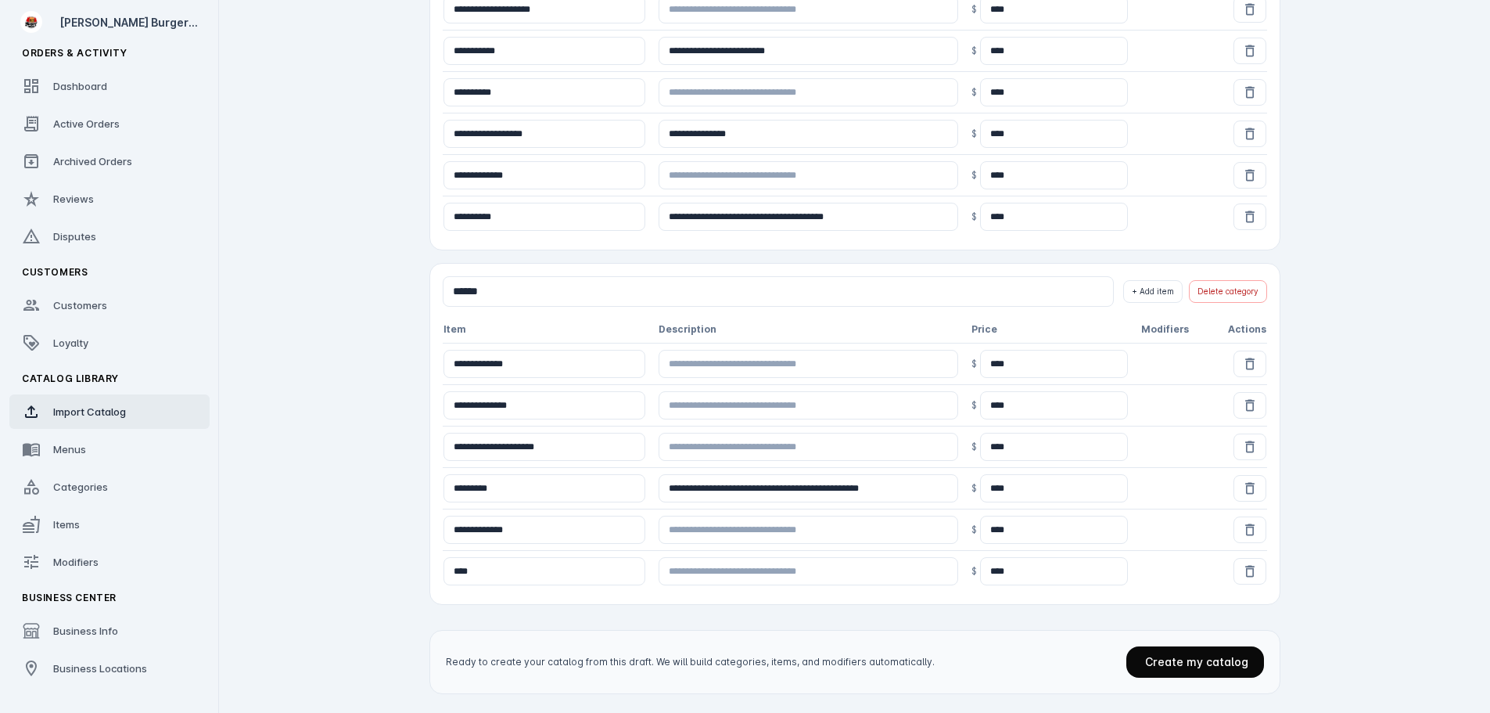
click at [1176, 663] on span "Create my catalog" at bounding box center [1196, 661] width 103 height 13
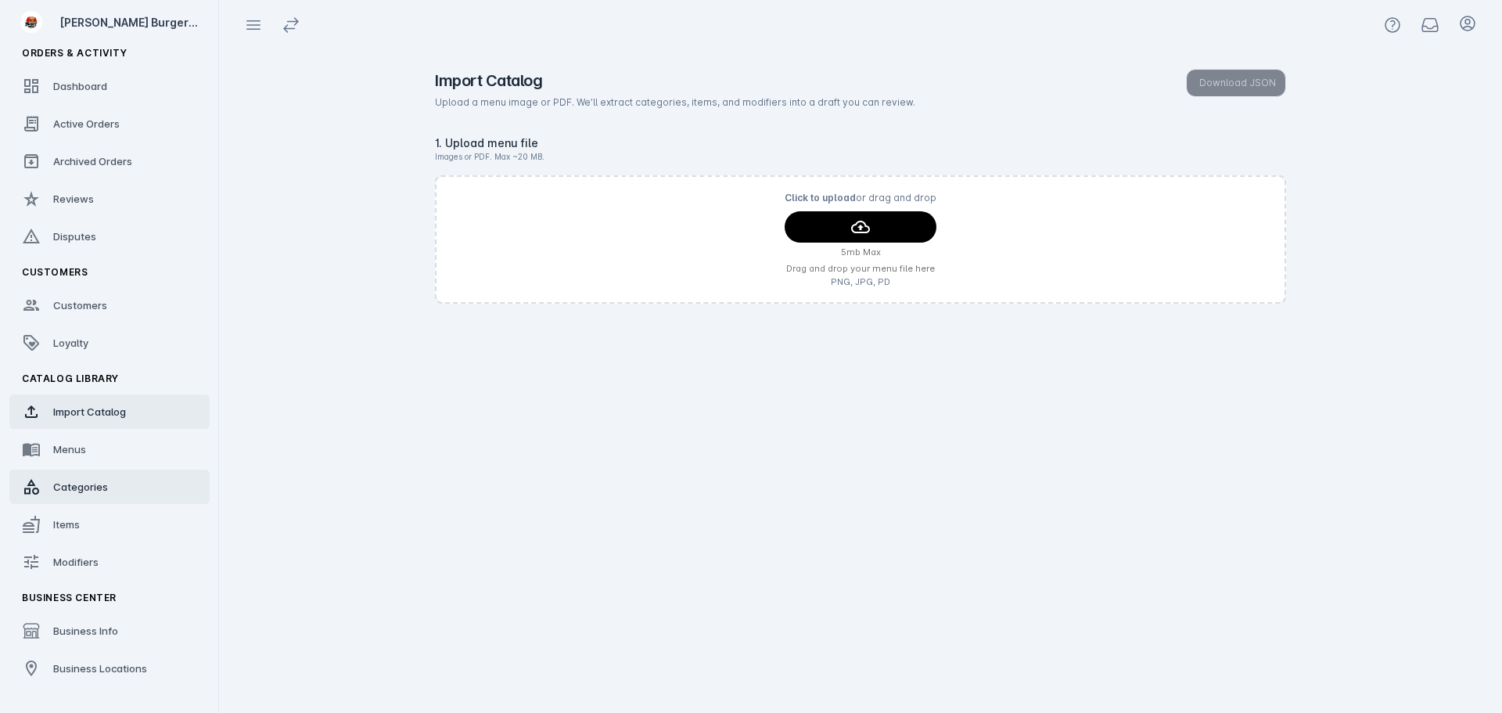
click at [72, 487] on span "Categories" at bounding box center [80, 486] width 55 height 13
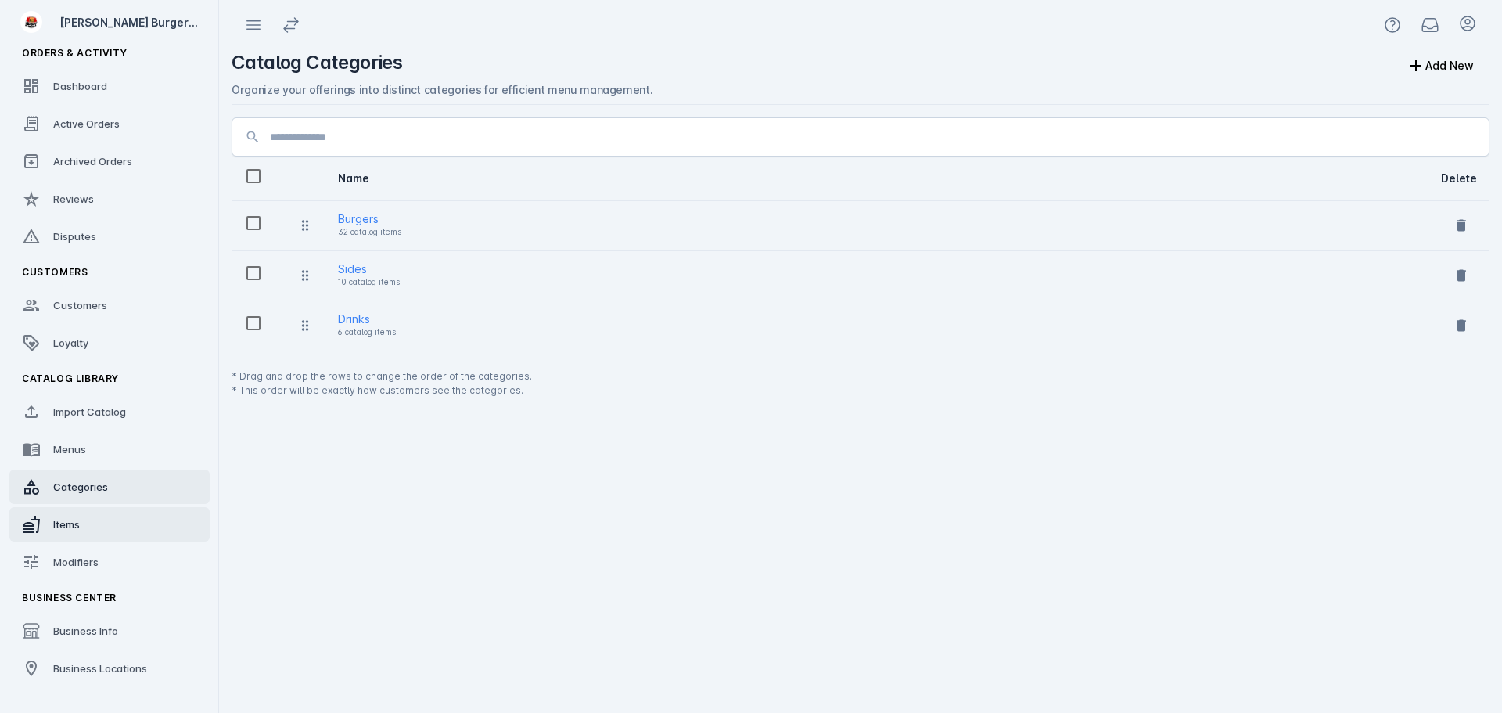
click at [66, 522] on span "Items" at bounding box center [66, 524] width 27 height 13
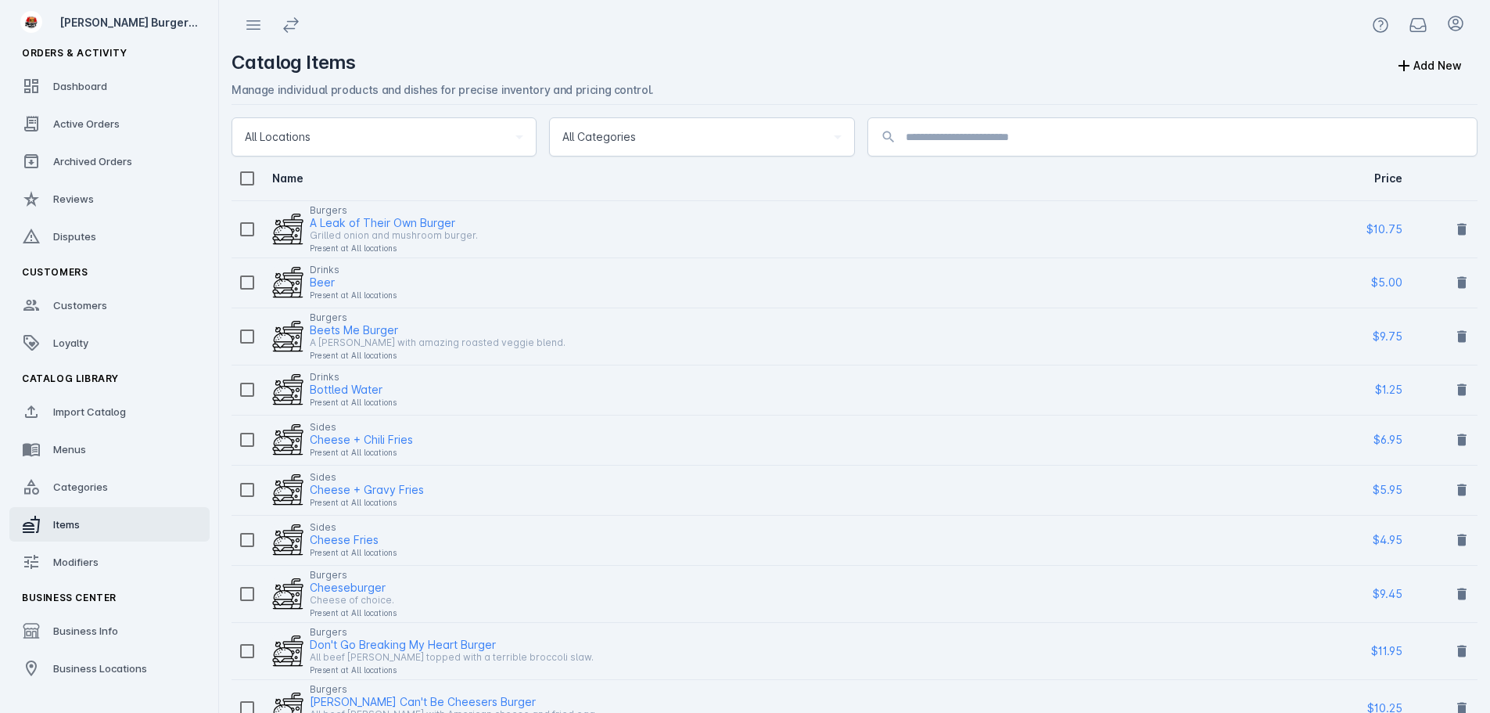
click at [609, 132] on span "All Categories" at bounding box center [599, 137] width 74 height 19
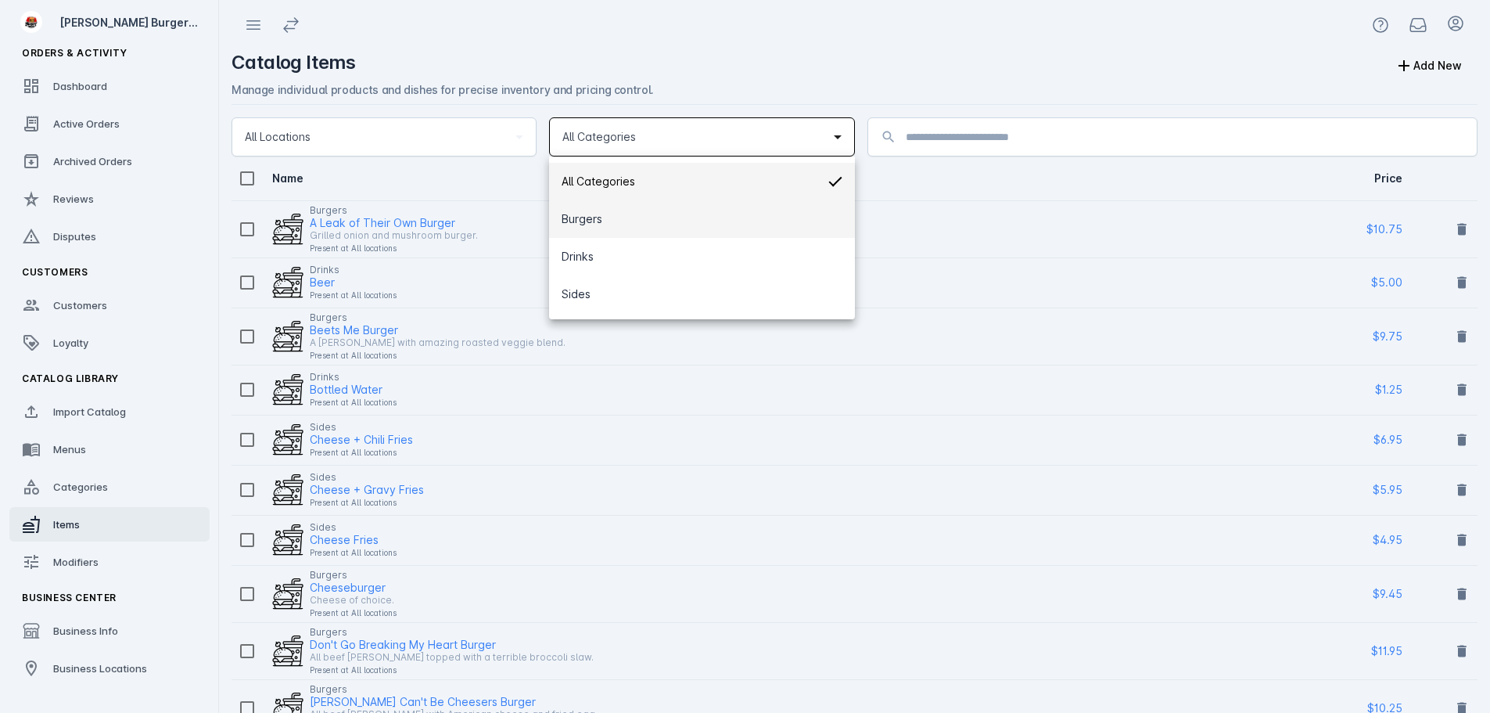
click at [617, 211] on mat-option "Burgers" at bounding box center [701, 219] width 305 height 38
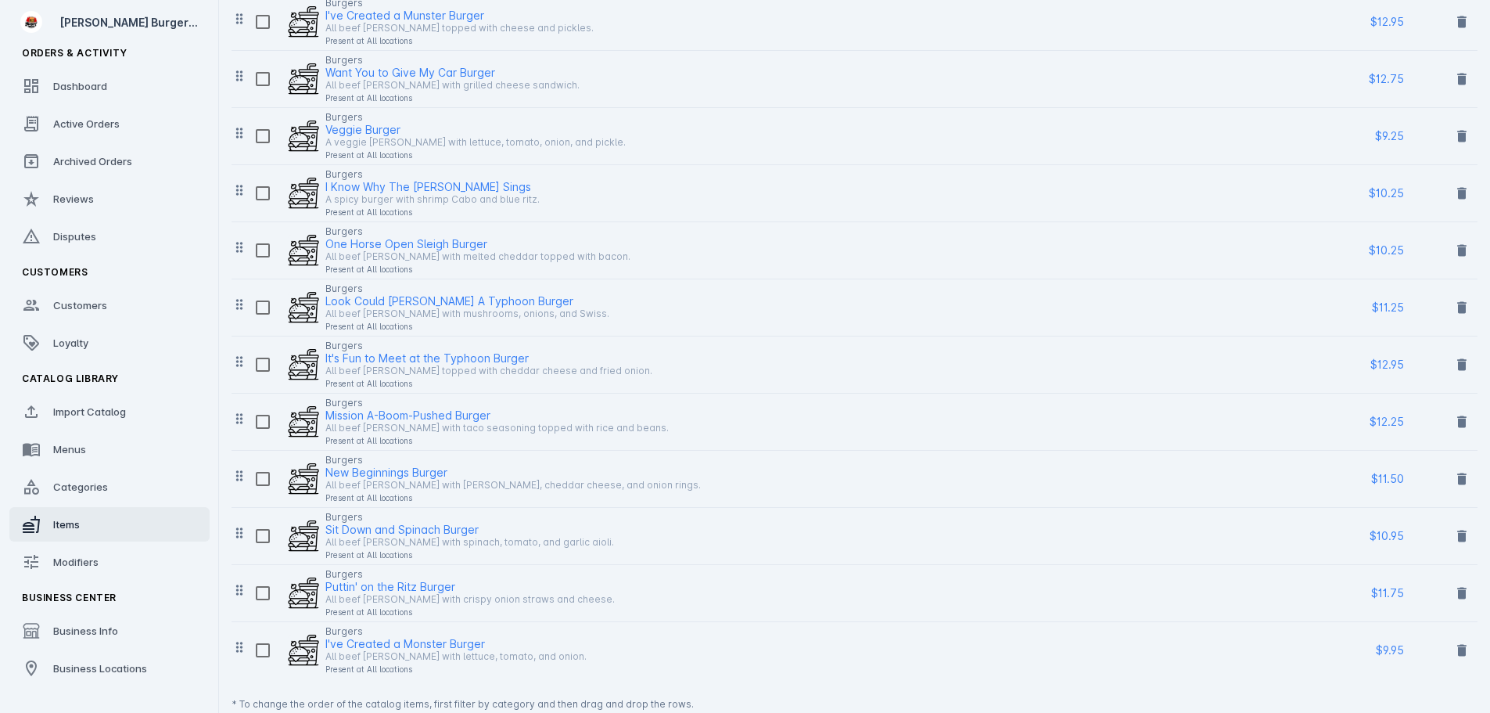
scroll to position [1367, 0]
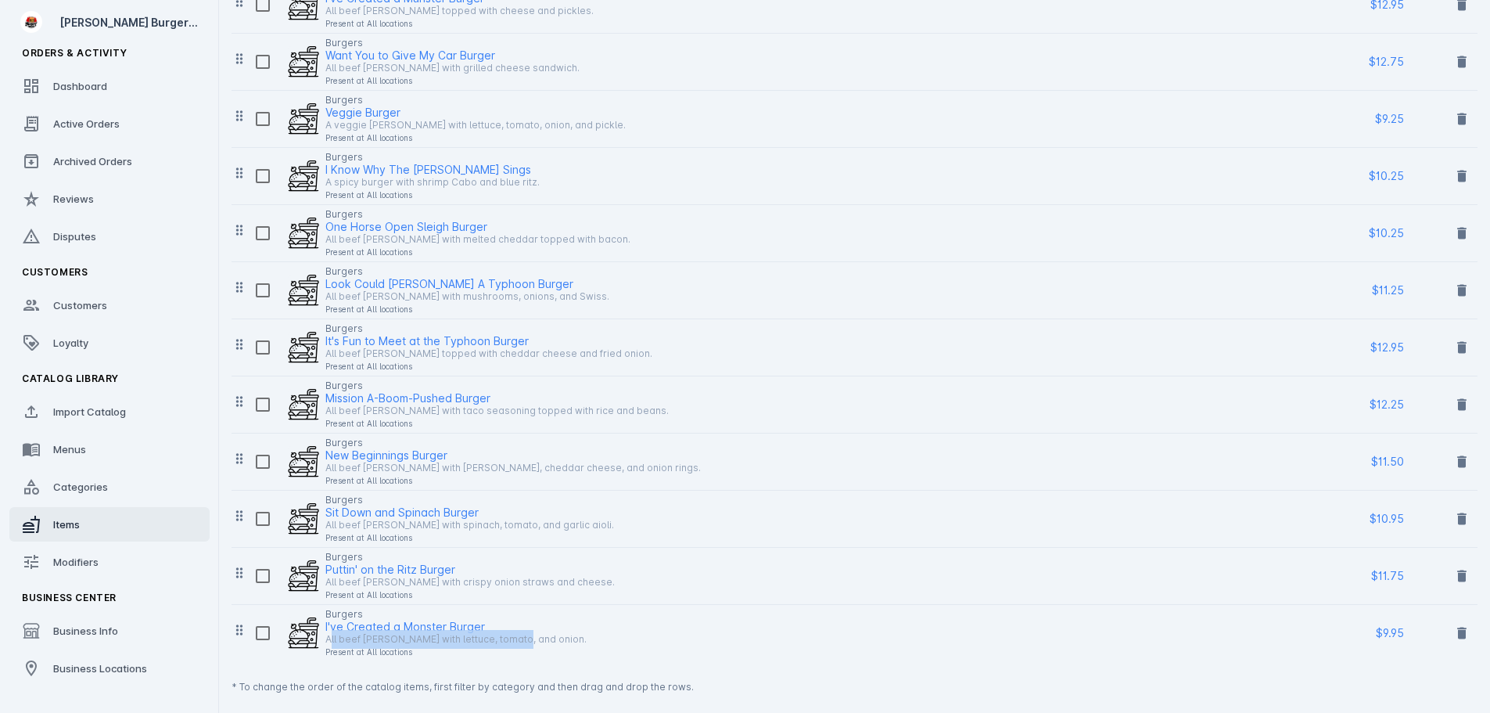
drag, startPoint x: 489, startPoint y: 630, endPoint x: 326, endPoint y: 635, distance: 162.8
click at [326, 635] on div "All beef patty with lettuce, tomato, and onion." at bounding box center [455, 639] width 261 height 19
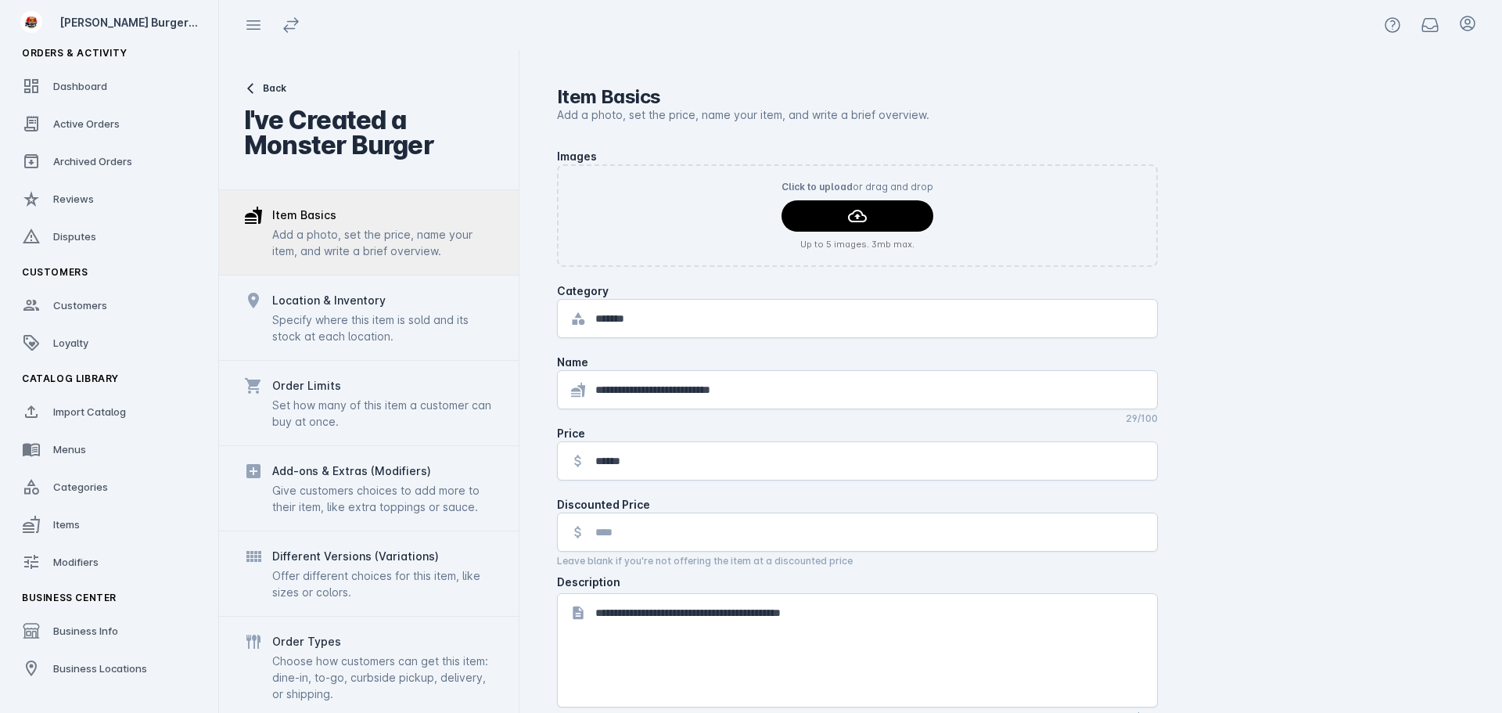
click at [269, 85] on span "Back" at bounding box center [274, 88] width 23 height 14
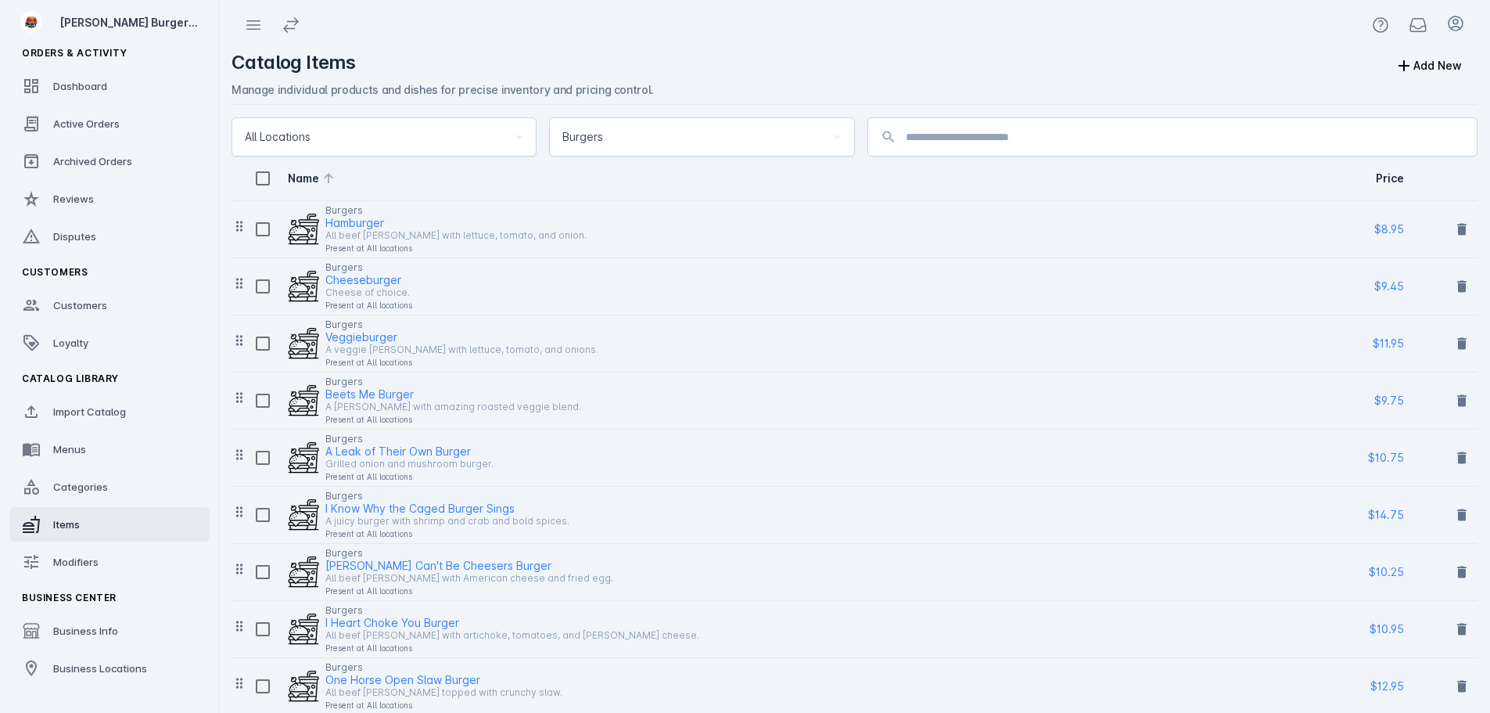
click at [436, 182] on div "Name" at bounding box center [783, 178] width 1072 height 31
click at [406, 179] on div "Name" at bounding box center [783, 178] width 1072 height 31
click at [398, 179] on div "Name" at bounding box center [783, 178] width 1072 height 31
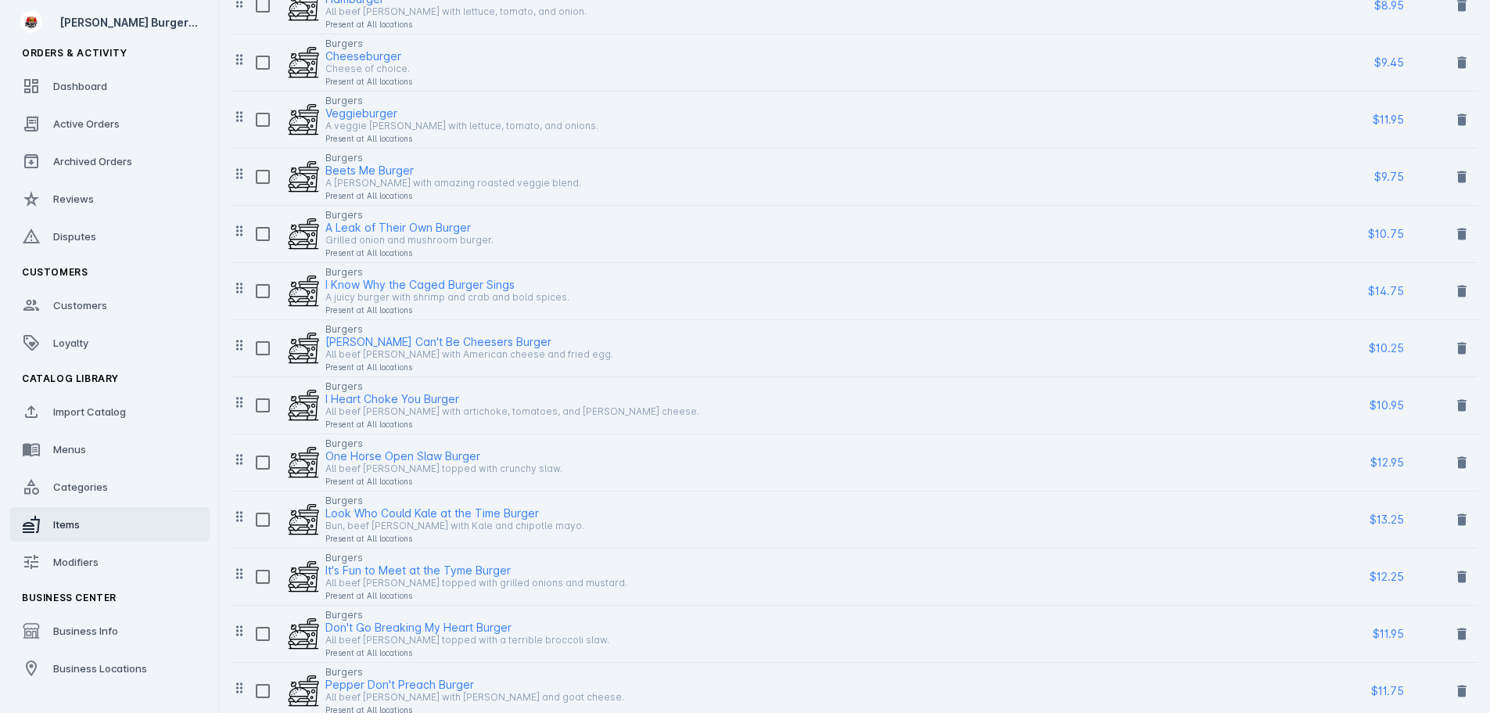
scroll to position [313, 0]
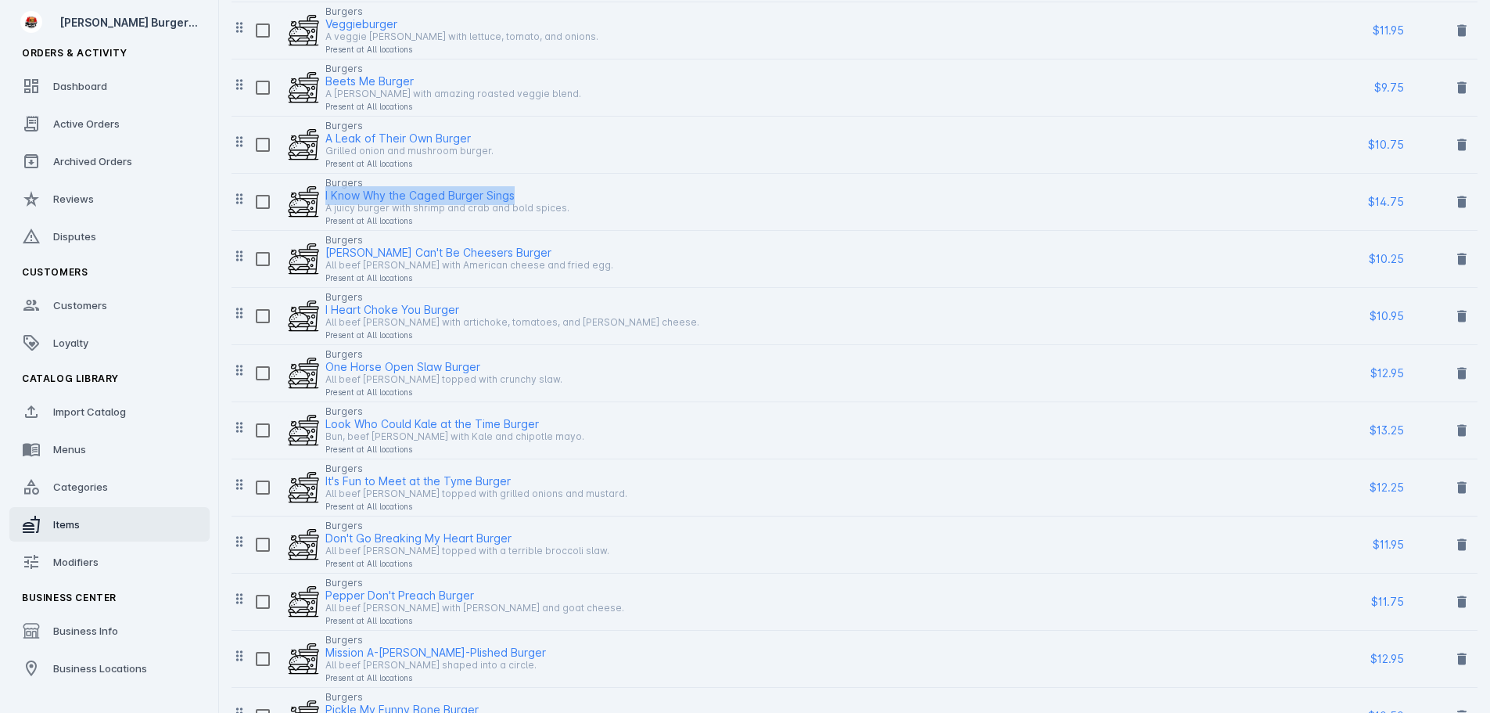
copy div "I Know Why the Caged Burger Sings"
drag, startPoint x: 569, startPoint y: 194, endPoint x: 321, endPoint y: 196, distance: 248.8
click at [321, 196] on div "Burgers I Know Why the Caged Burger Sings A juicy burger with shrimp and crab a…" at bounding box center [783, 202] width 1072 height 56
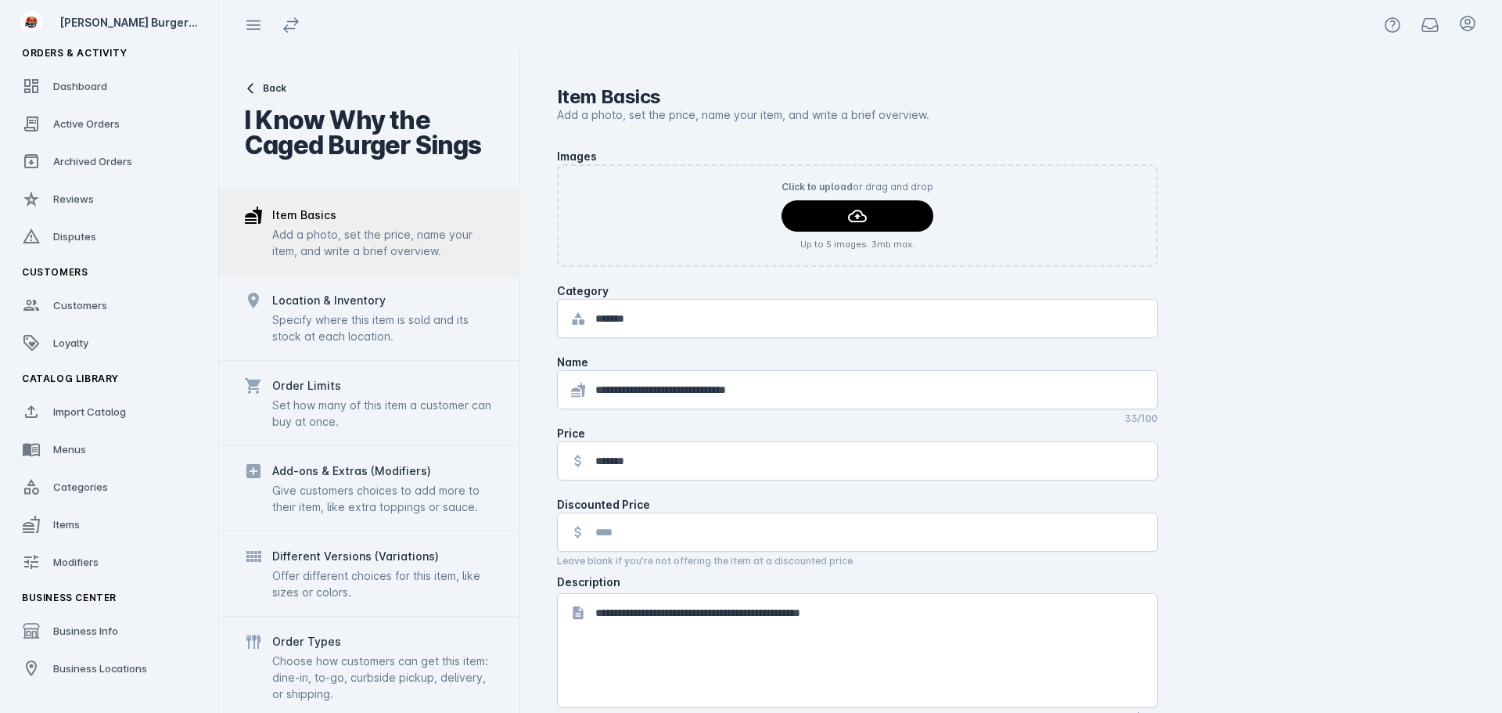
click at [280, 87] on span "Back" at bounding box center [274, 88] width 23 height 14
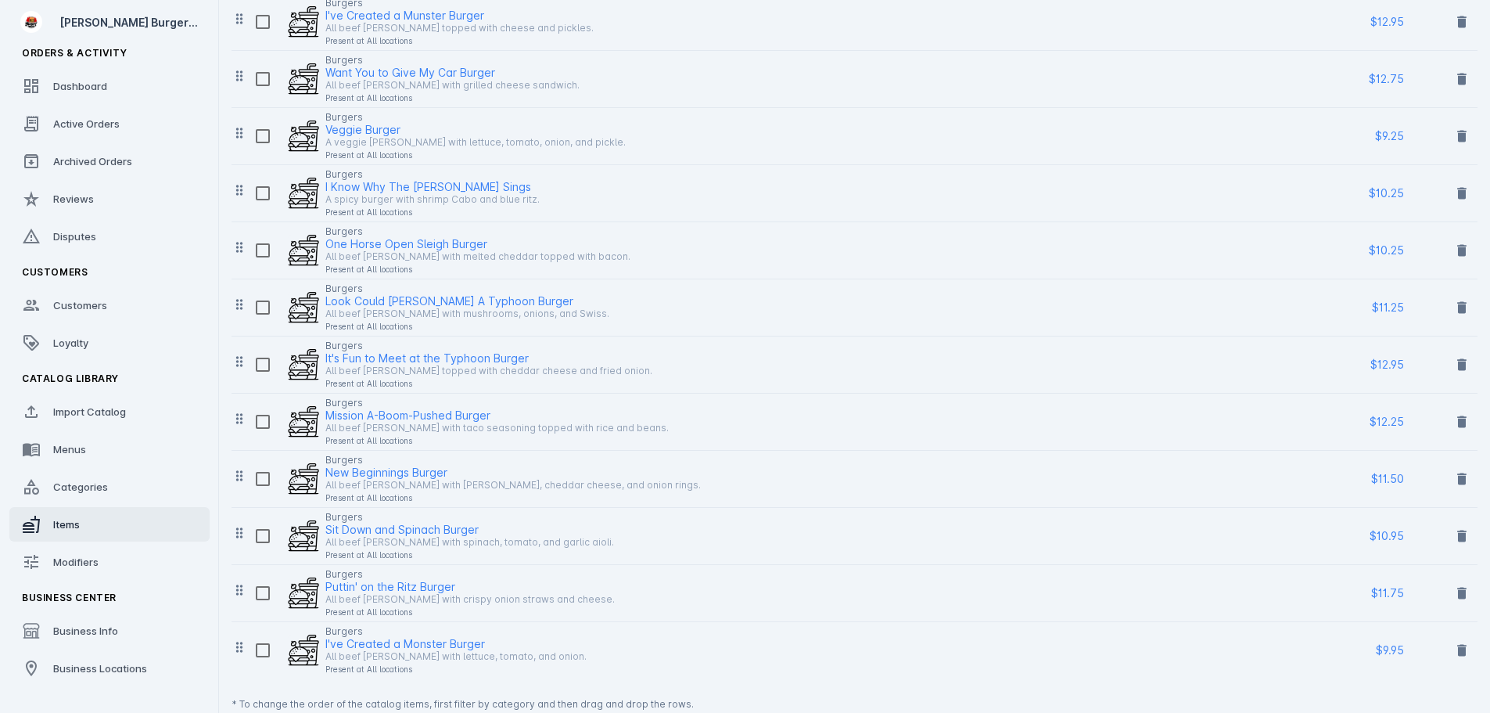
scroll to position [1367, 0]
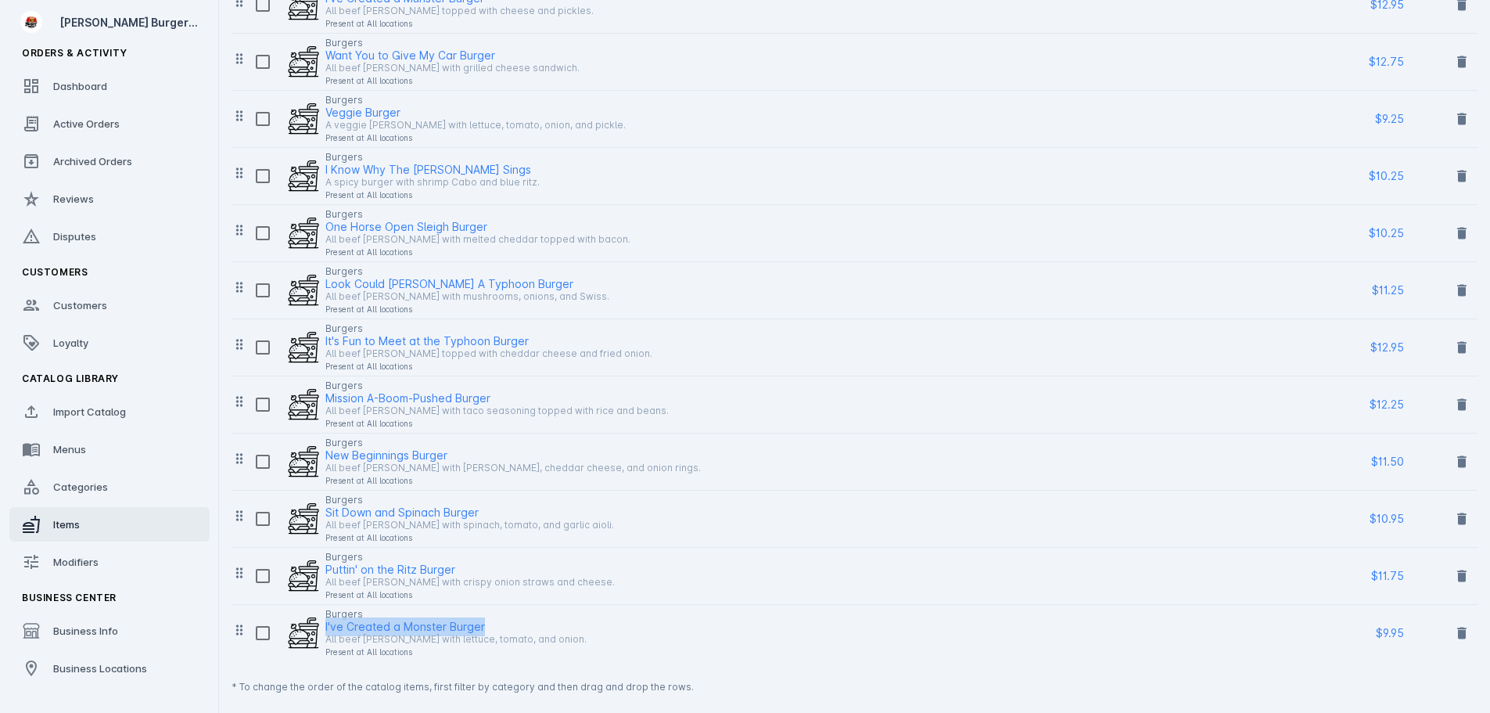
drag, startPoint x: 508, startPoint y: 626, endPoint x: 325, endPoint y: 628, distance: 182.3
click at [325, 628] on div "I've Created a Monster Burger" at bounding box center [455, 629] width 261 height 13
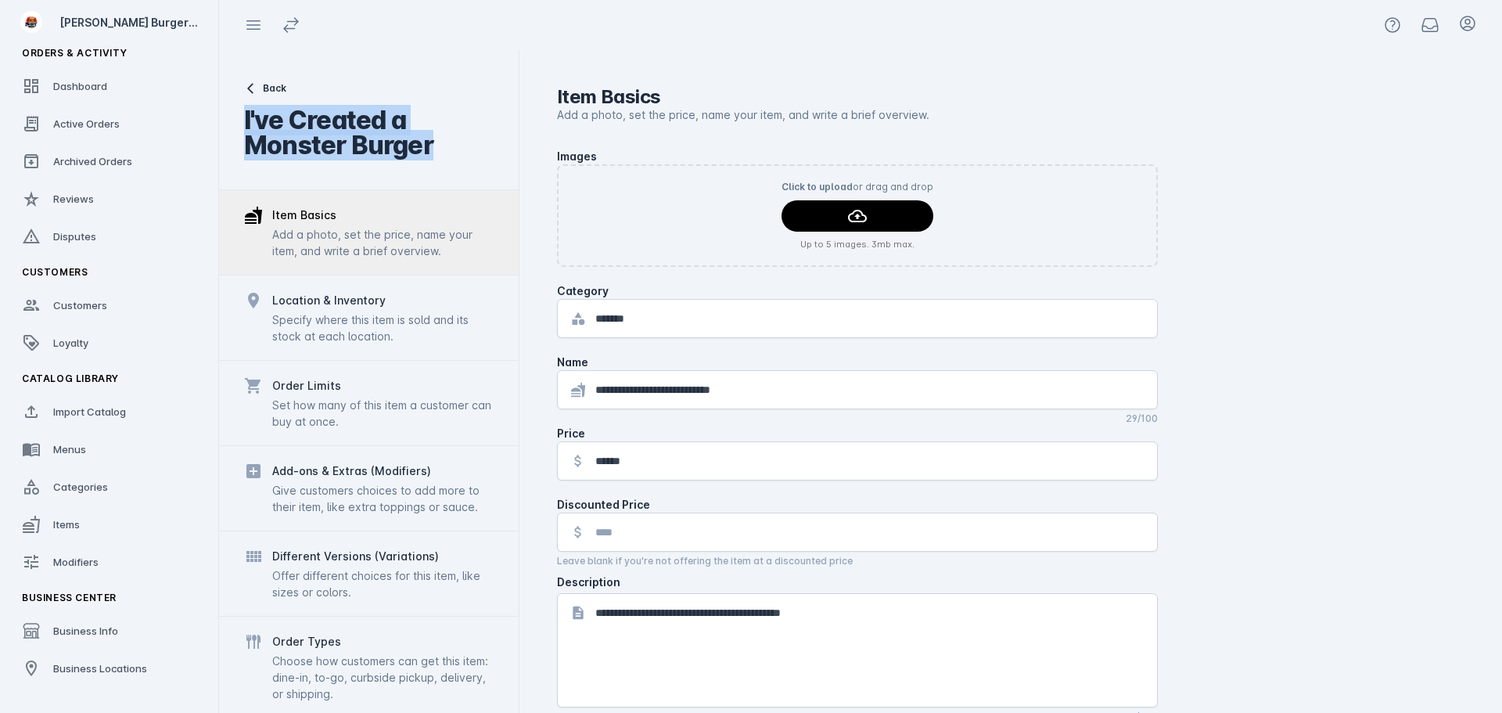
drag, startPoint x: 258, startPoint y: 127, endPoint x: 462, endPoint y: 145, distance: 204.2
click at [462, 145] on div "Back I've Created a Monster Burger Item Basics Add a photo, set the price, name…" at bounding box center [369, 381] width 300 height 663
copy div "I've Created a Monster Burger"
click at [269, 86] on div "Back I've Created a Monster Burger Item Basics Add a photo, set the price, name…" at bounding box center [369, 381] width 300 height 663
click at [270, 91] on span "Back" at bounding box center [274, 88] width 23 height 14
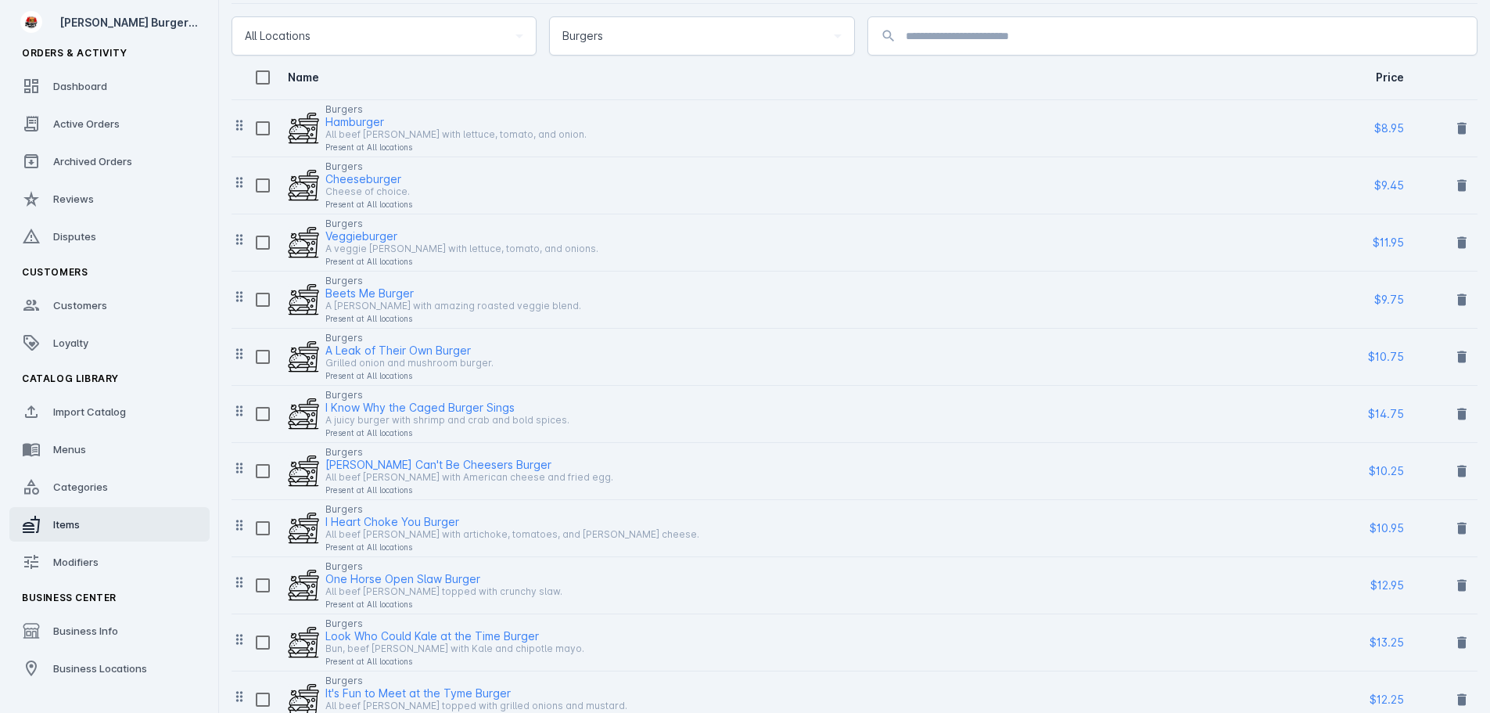
scroll to position [37, 0]
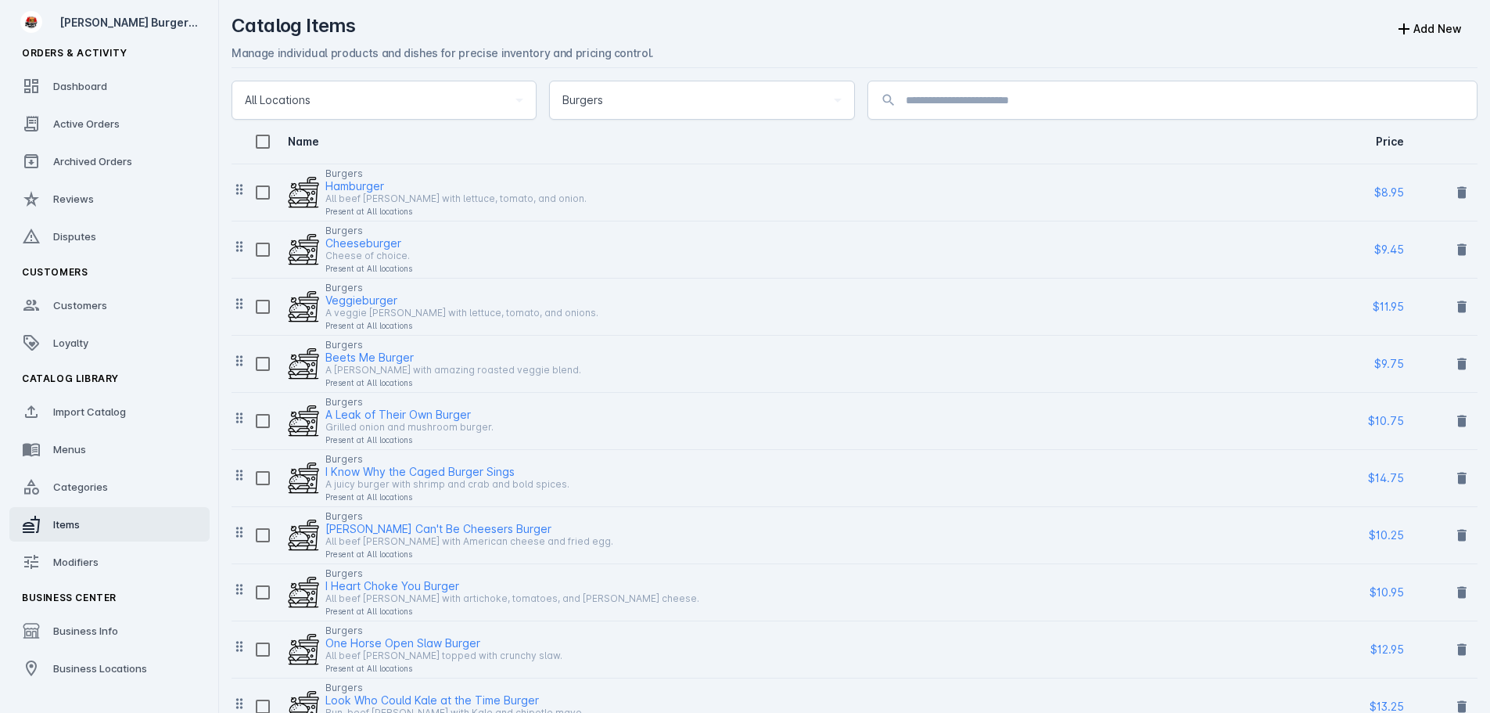
drag, startPoint x: 70, startPoint y: 403, endPoint x: 206, endPoint y: 377, distance: 138.5
click at [70, 404] on link "Import Catalog" at bounding box center [109, 411] width 200 height 34
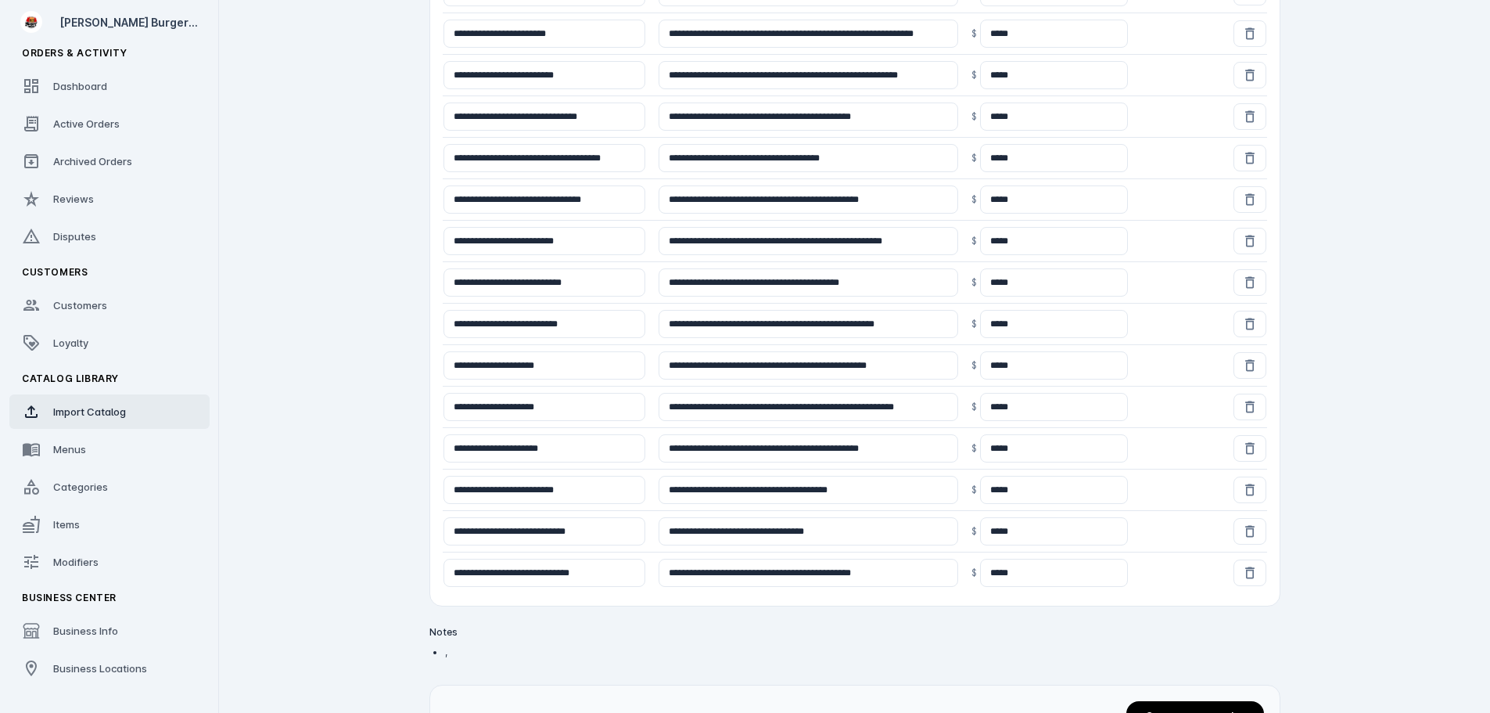
scroll to position [786, 0]
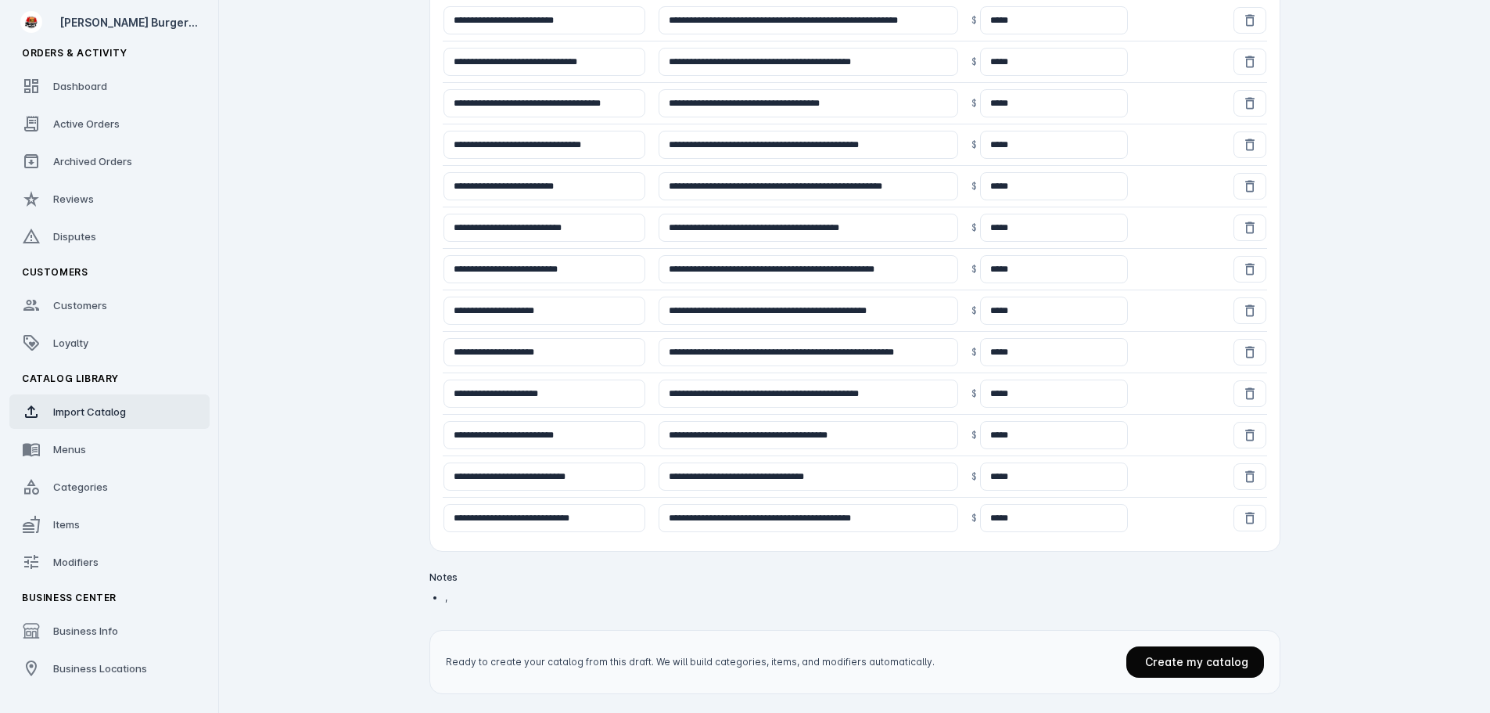
click at [1197, 659] on span "Create my catalog" at bounding box center [1196, 661] width 103 height 13
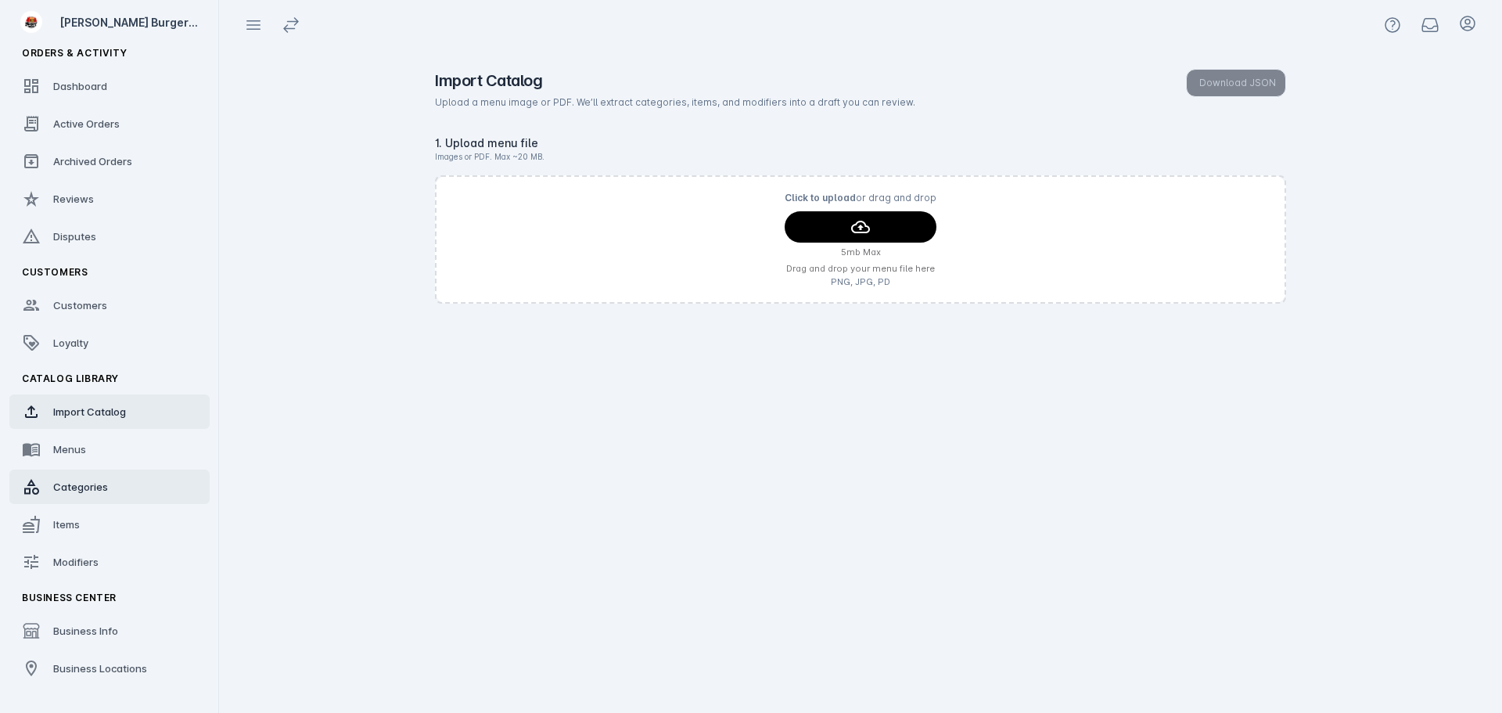
click at [84, 487] on span "Categories" at bounding box center [80, 486] width 55 height 13
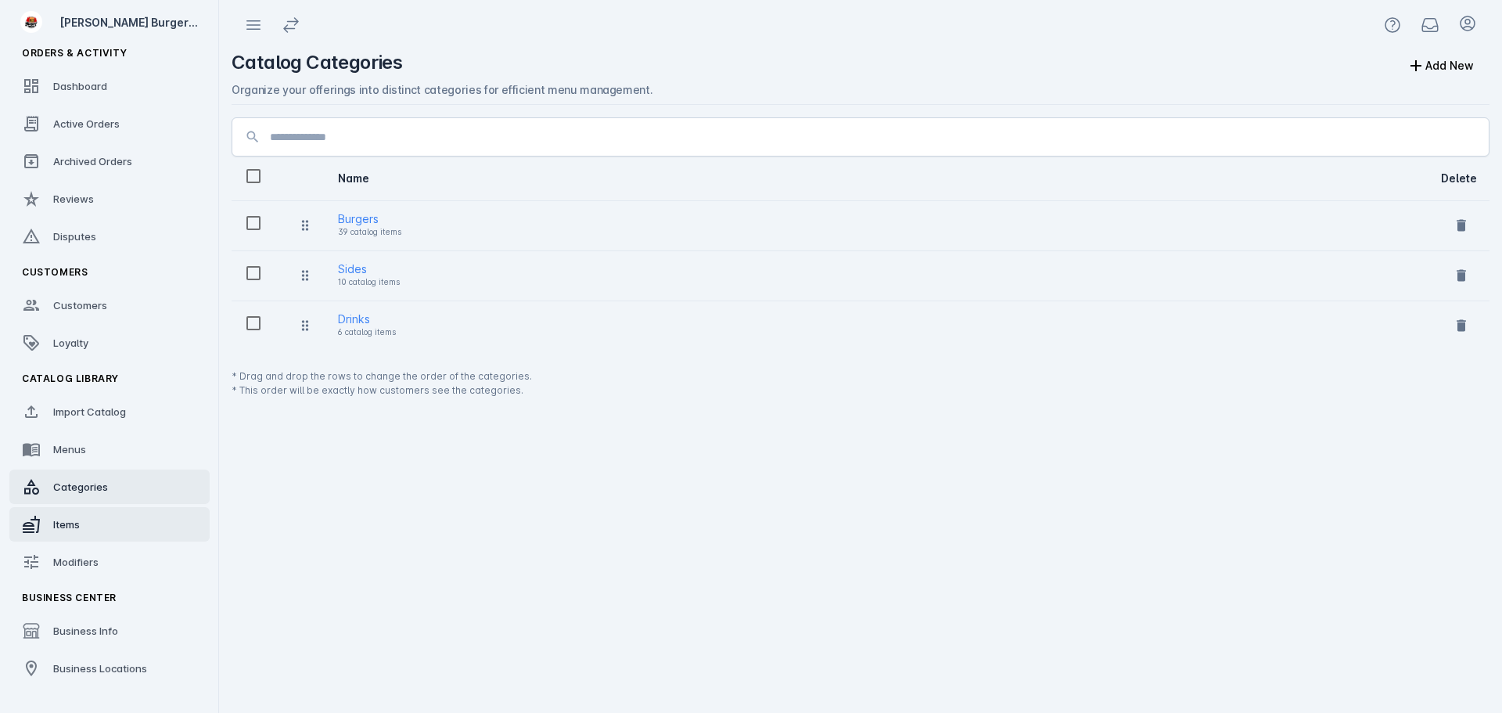
click at [90, 519] on link "Items" at bounding box center [109, 524] width 200 height 34
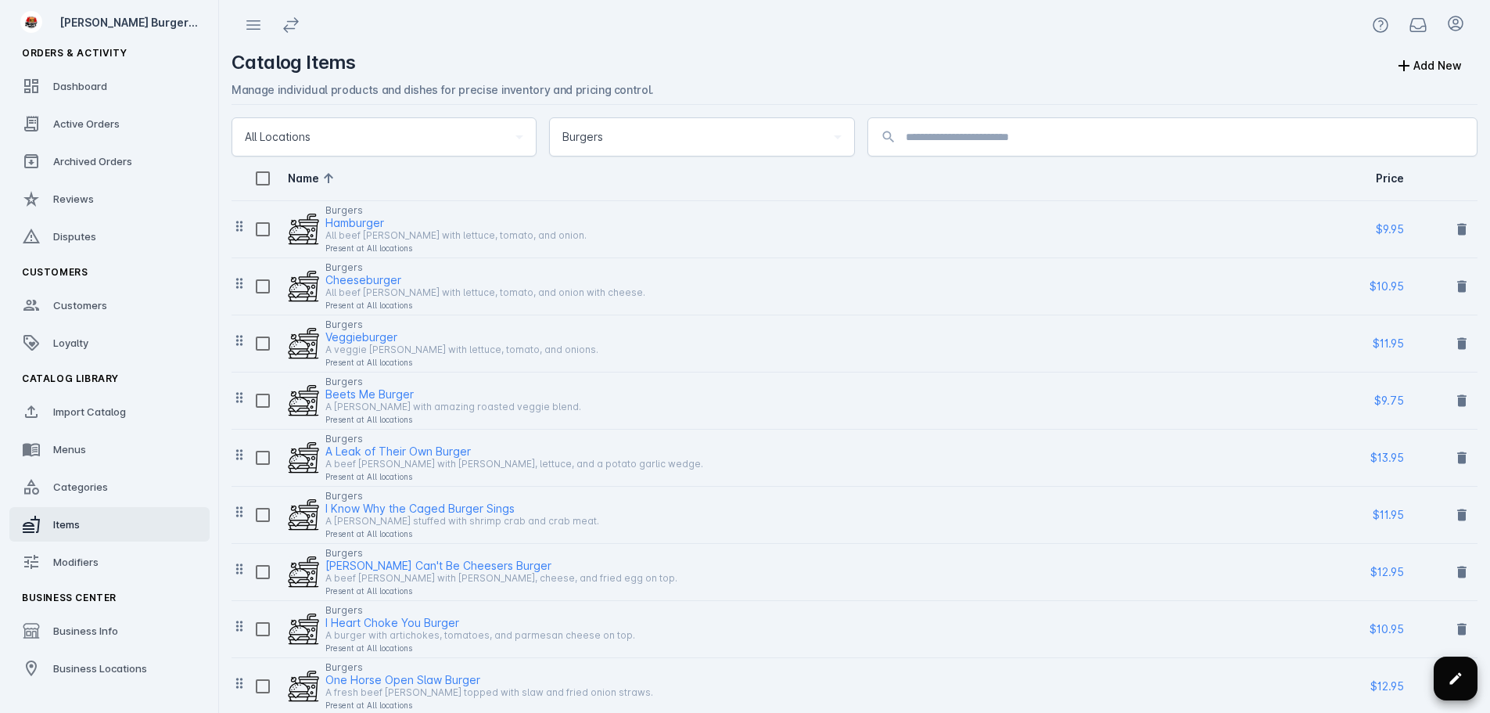
click at [1451, 679] on icon at bounding box center [1456, 678] width 16 height 16
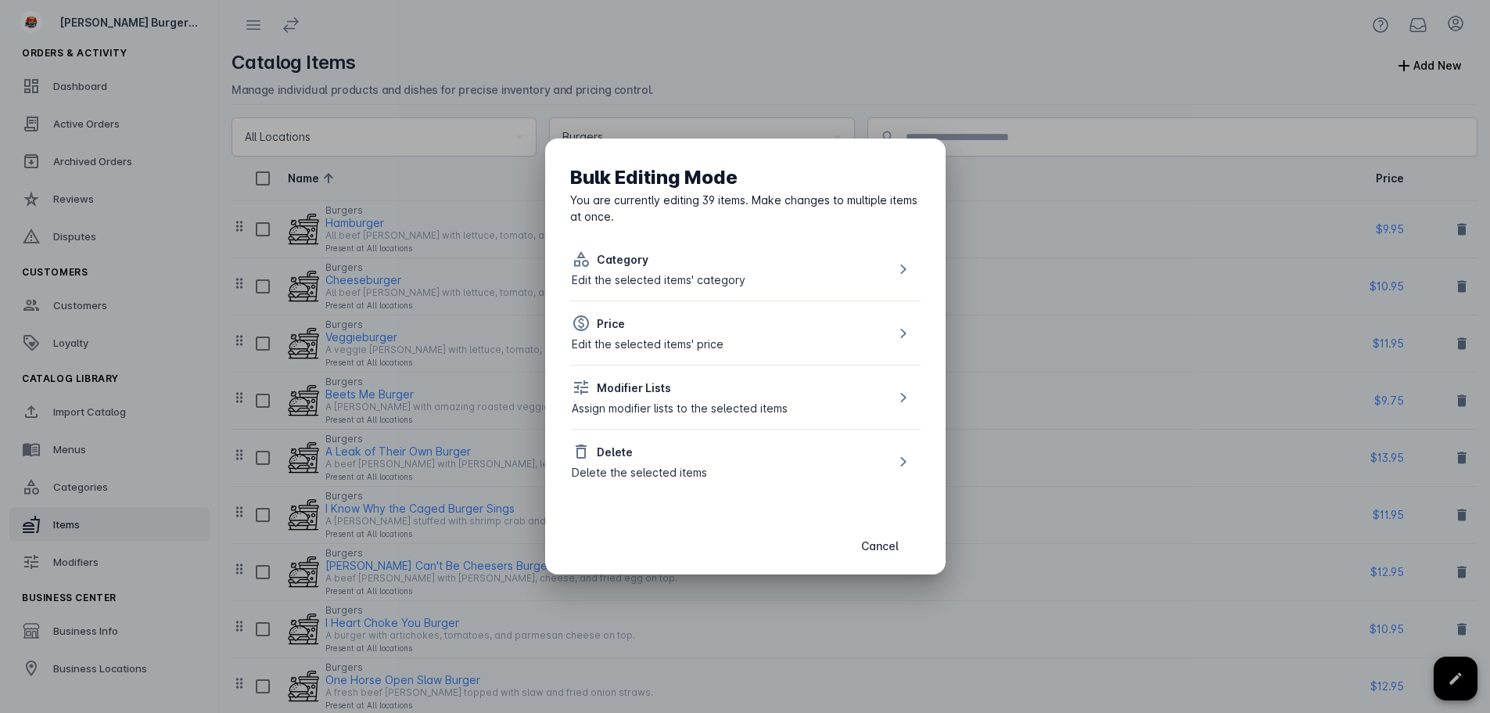
click at [703, 467] on div "Delete the selected items" at bounding box center [639, 472] width 135 height 16
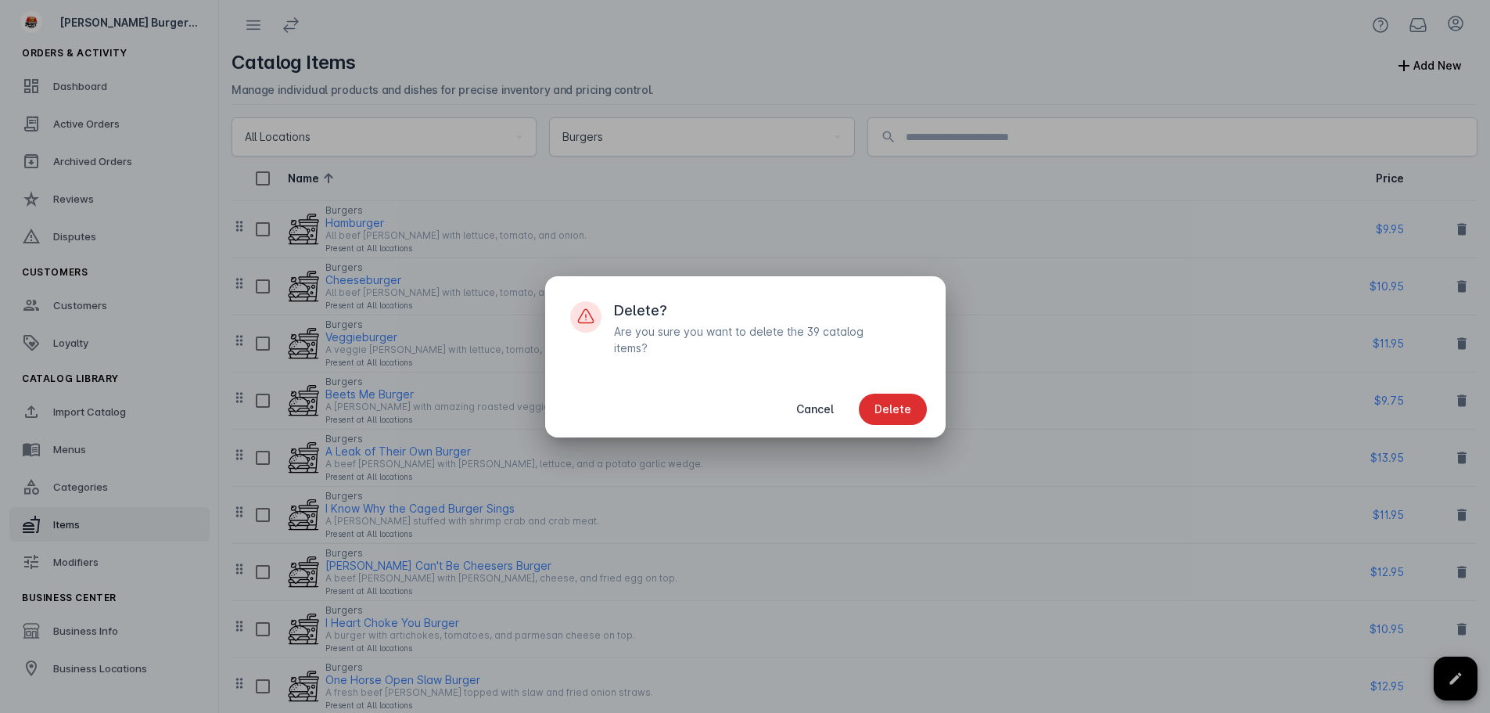
click at [896, 404] on span "Delete" at bounding box center [893, 409] width 37 height 11
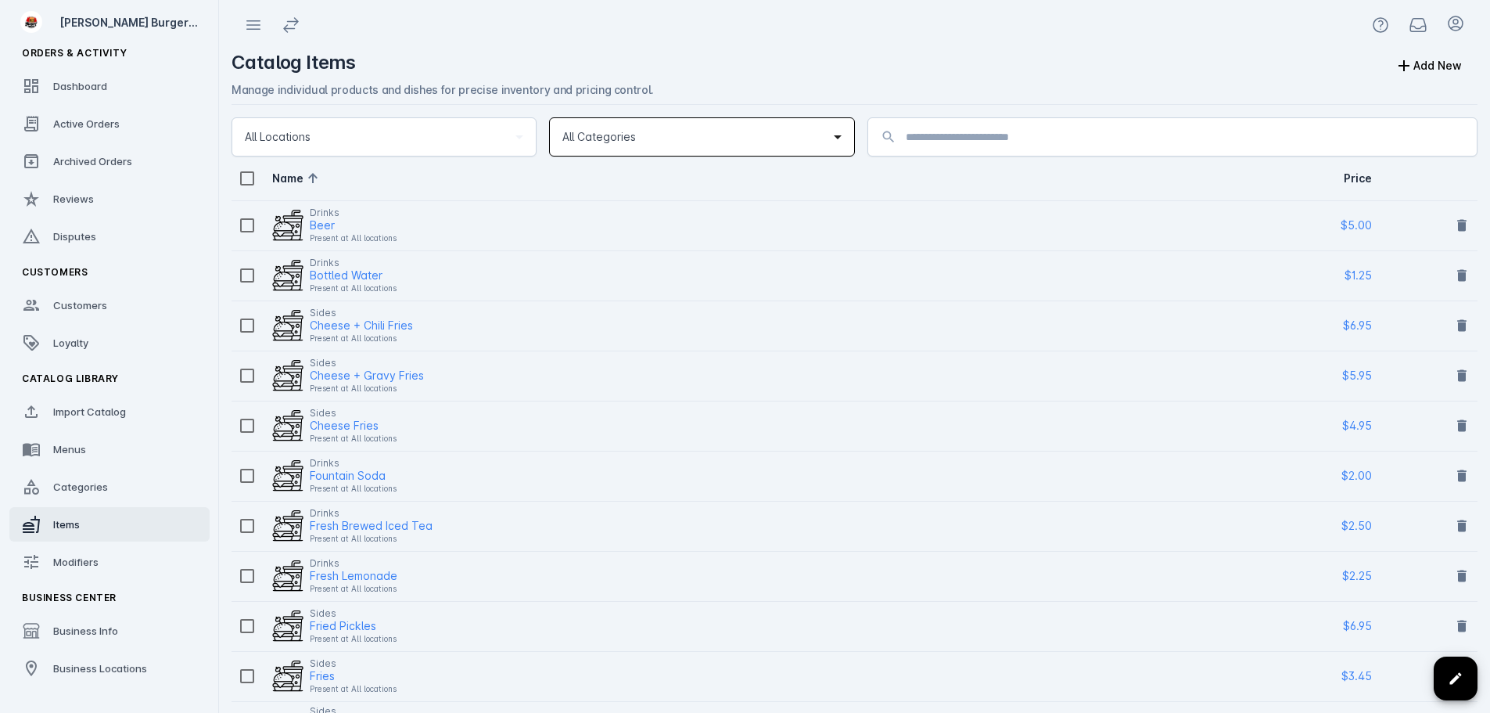
click at [621, 129] on span "All Categories" at bounding box center [599, 137] width 74 height 19
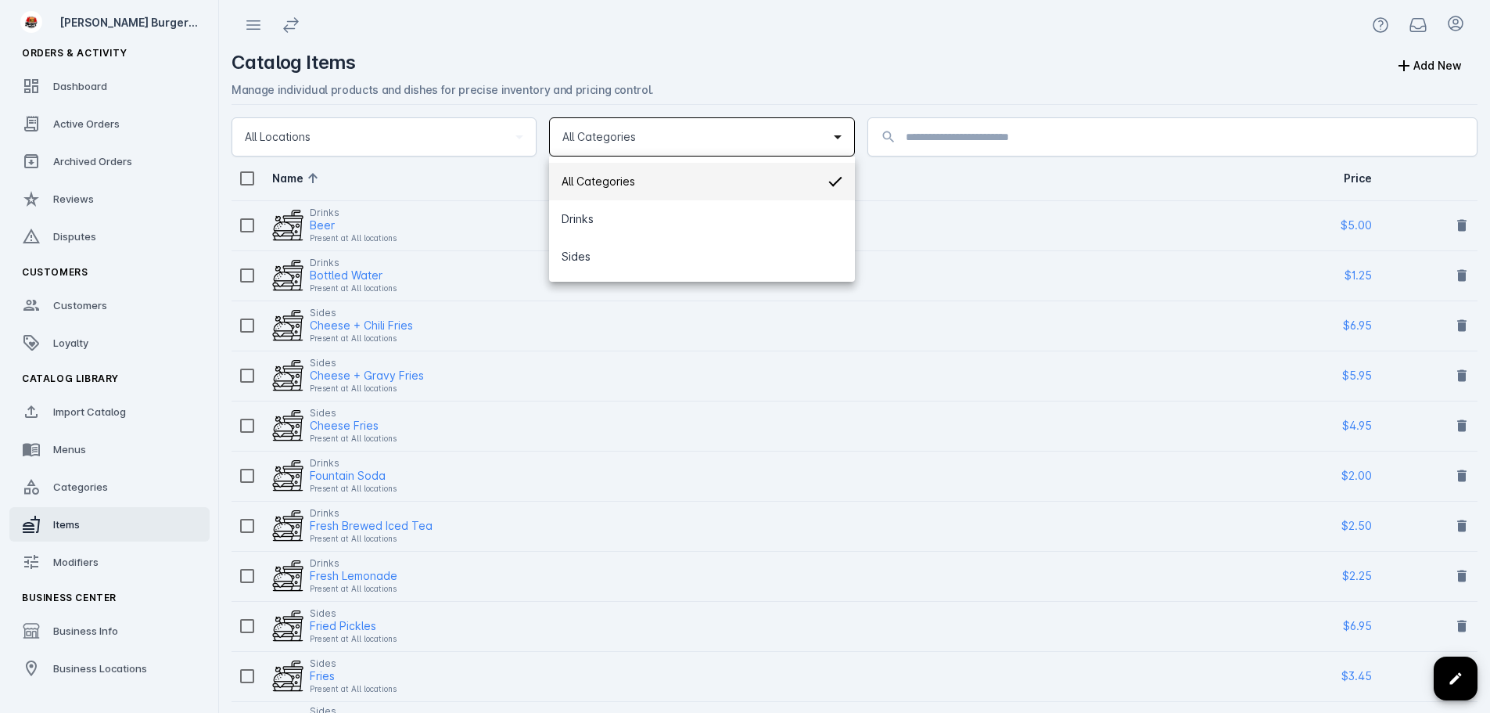
click at [609, 177] on span "All Categories" at bounding box center [599, 181] width 74 height 19
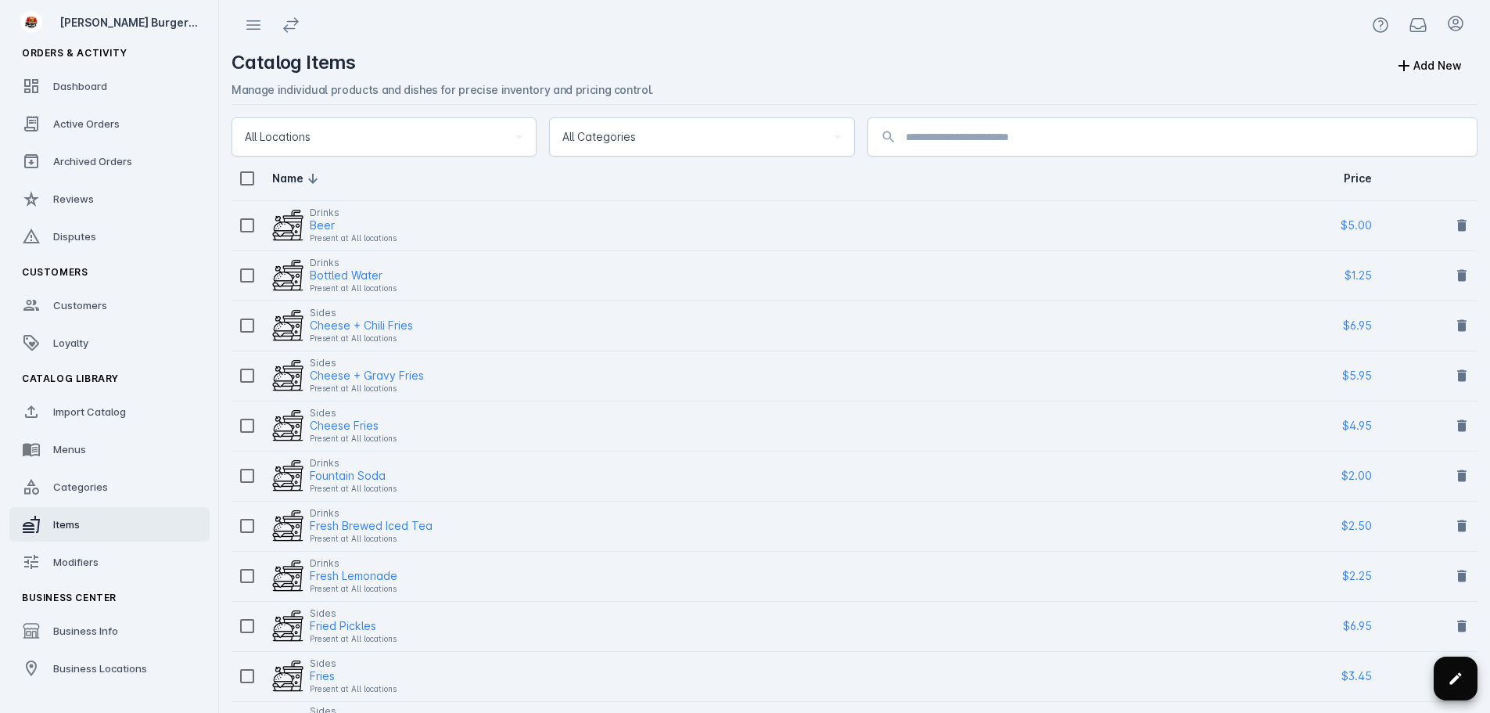
click at [1460, 684] on icon at bounding box center [1456, 678] width 16 height 16
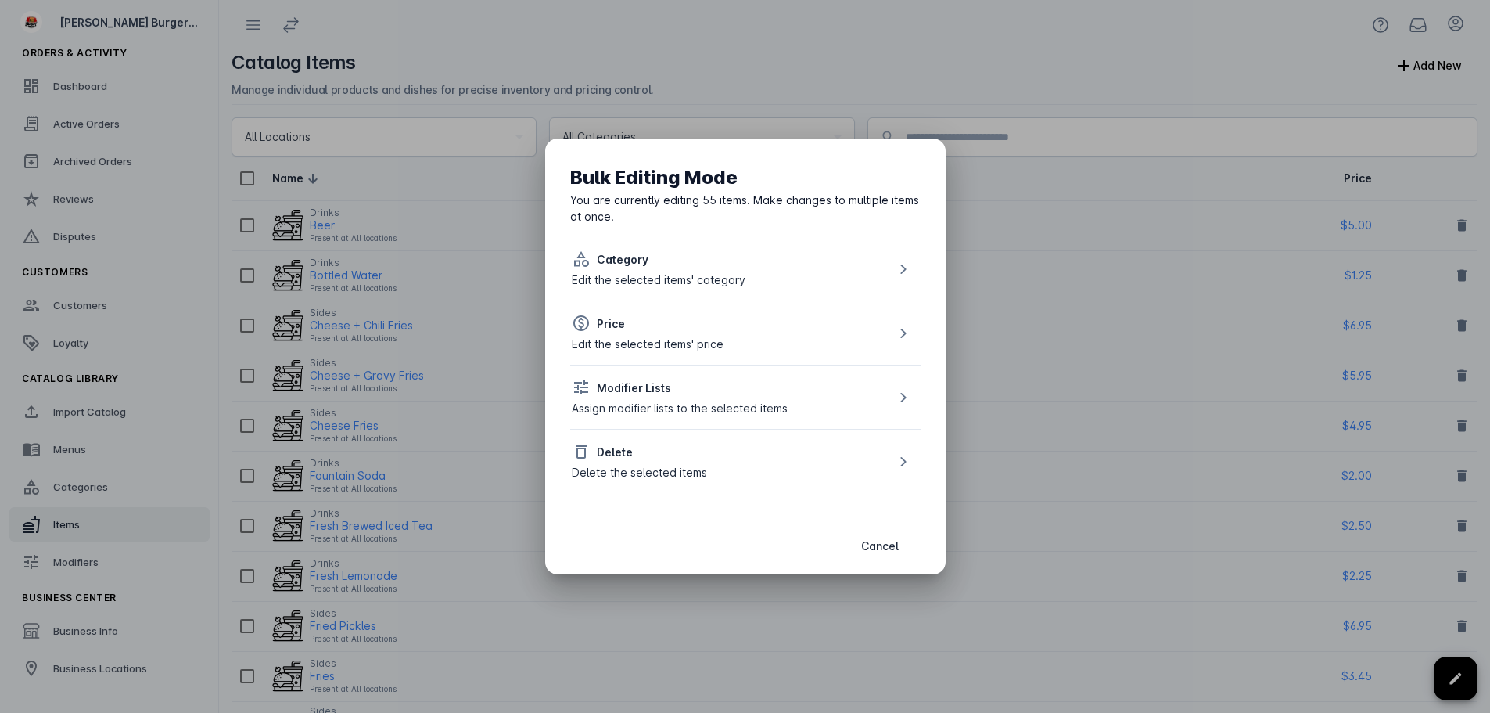
click at [667, 474] on div "Delete the selected items" at bounding box center [639, 472] width 135 height 16
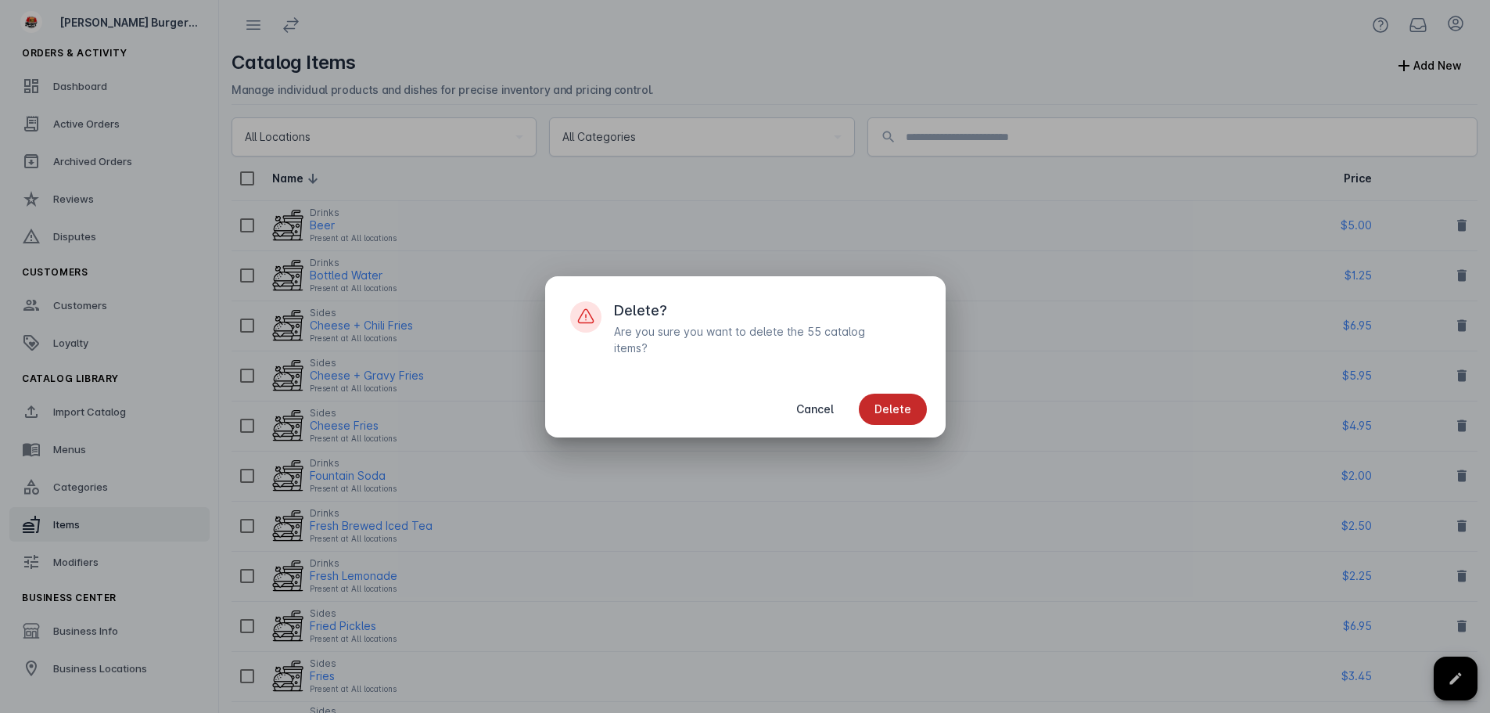
click at [919, 397] on span "button" at bounding box center [893, 409] width 68 height 38
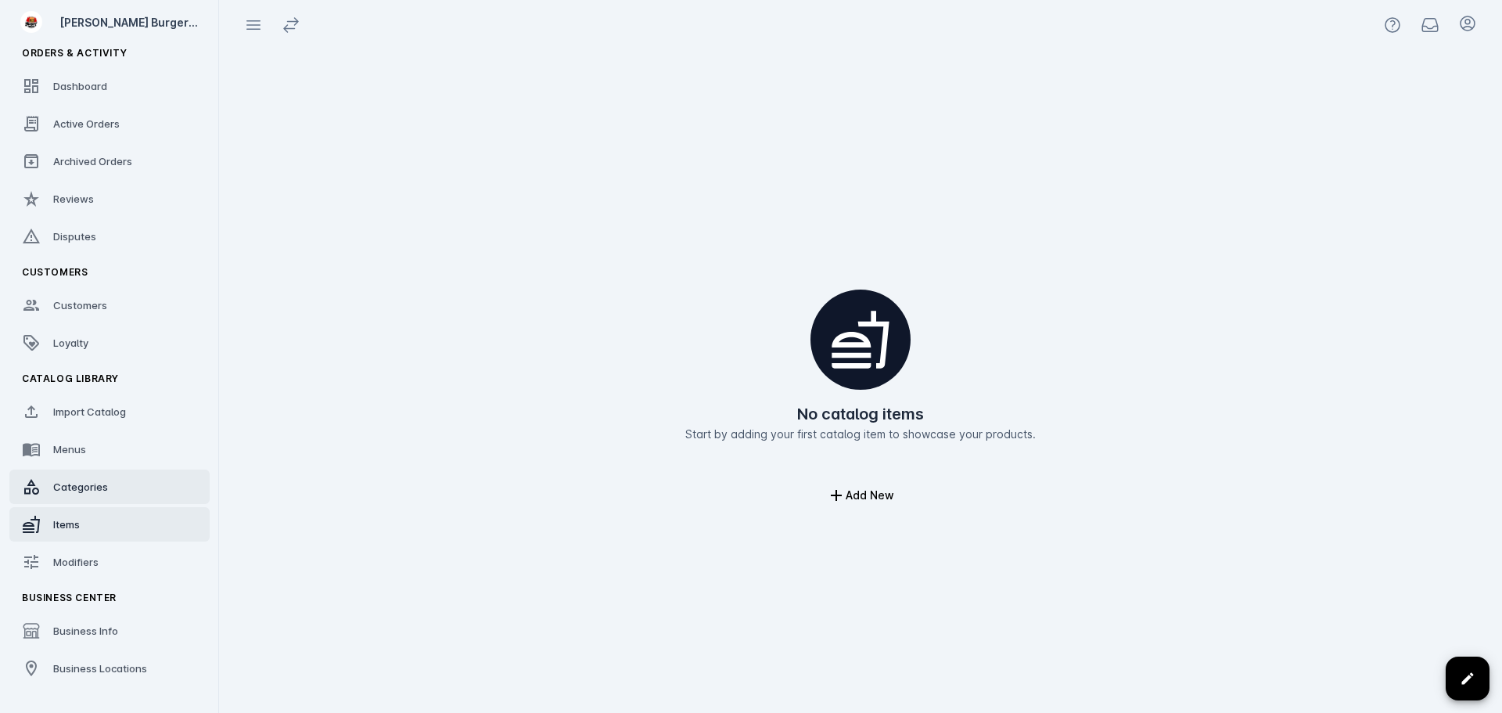
click at [82, 487] on span "Categories" at bounding box center [80, 486] width 55 height 13
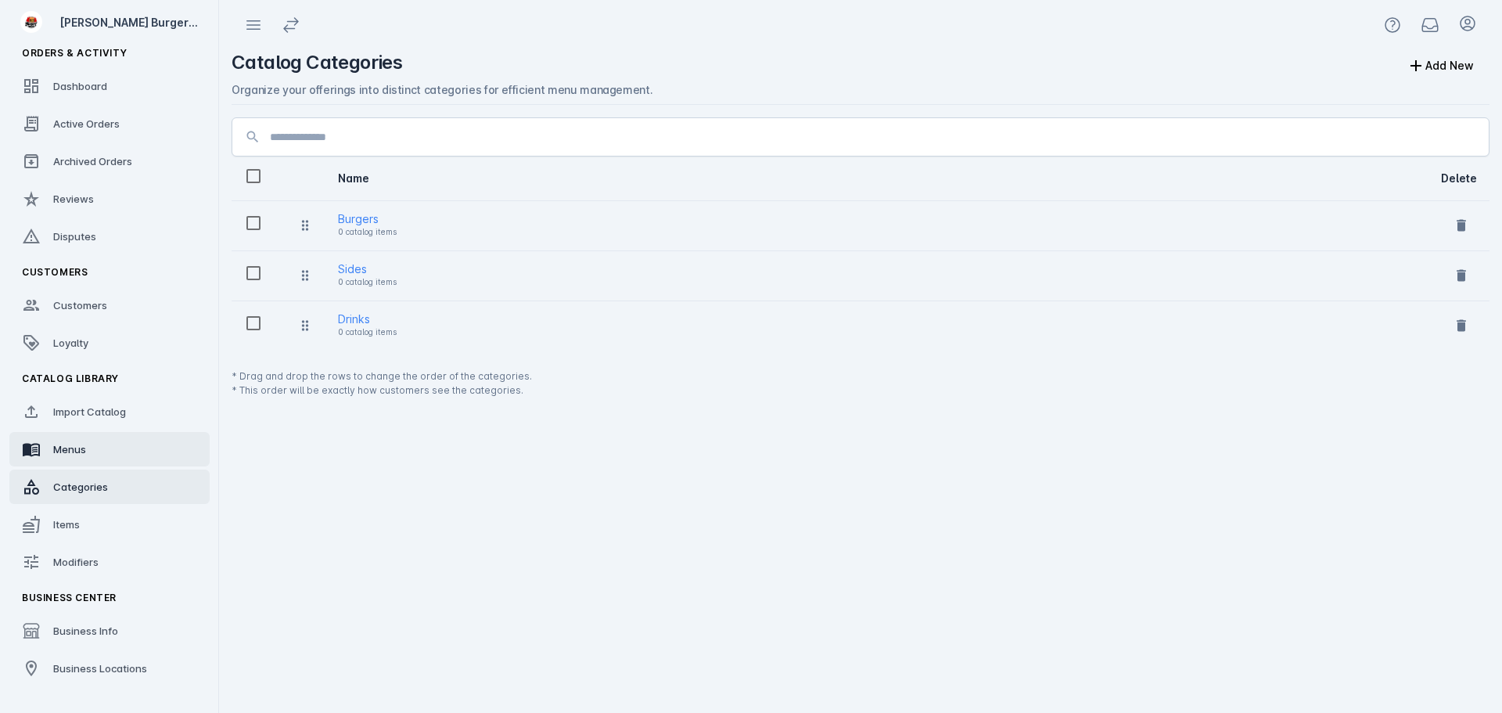
click at [76, 454] on span "Menus" at bounding box center [69, 449] width 33 height 13
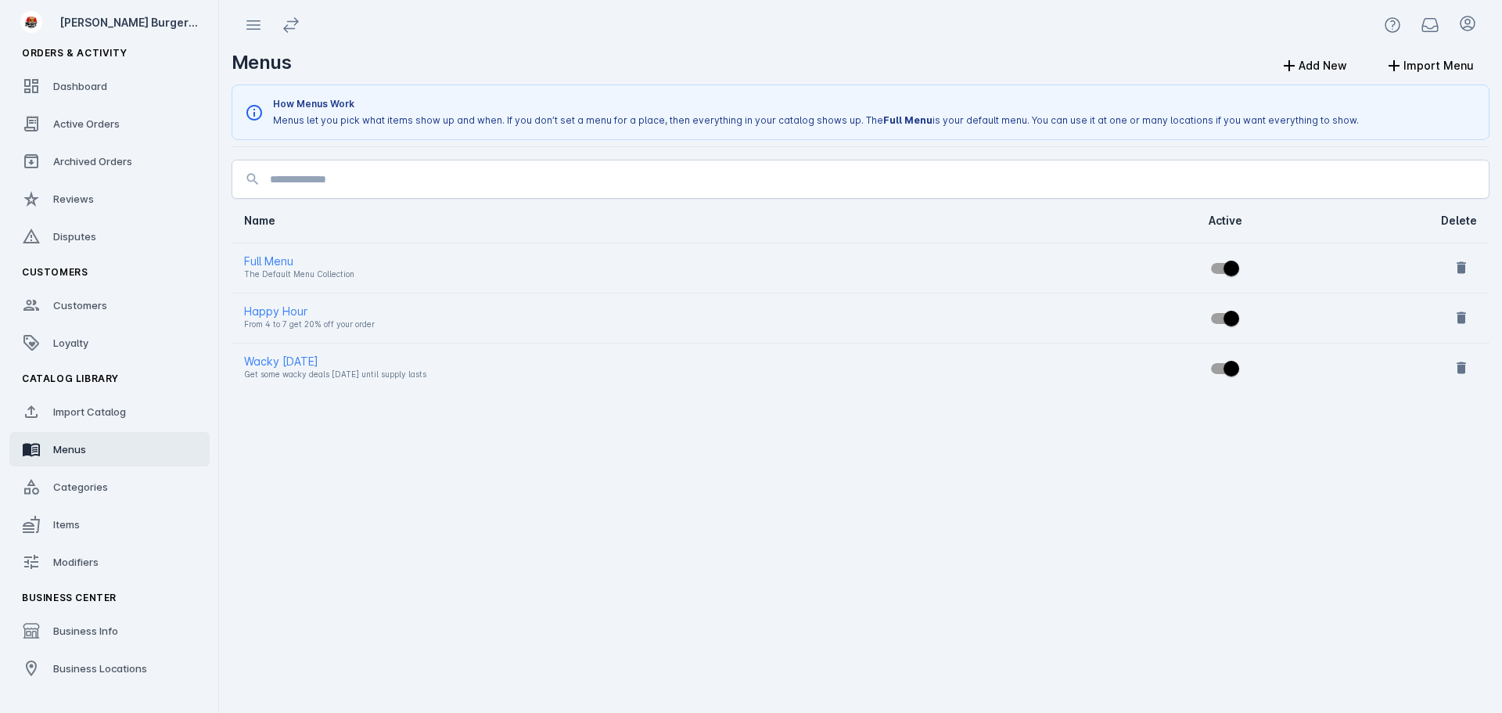
click at [102, 411] on span "Import Catalog" at bounding box center [89, 411] width 73 height 13
